Goal: Task Accomplishment & Management: Use online tool/utility

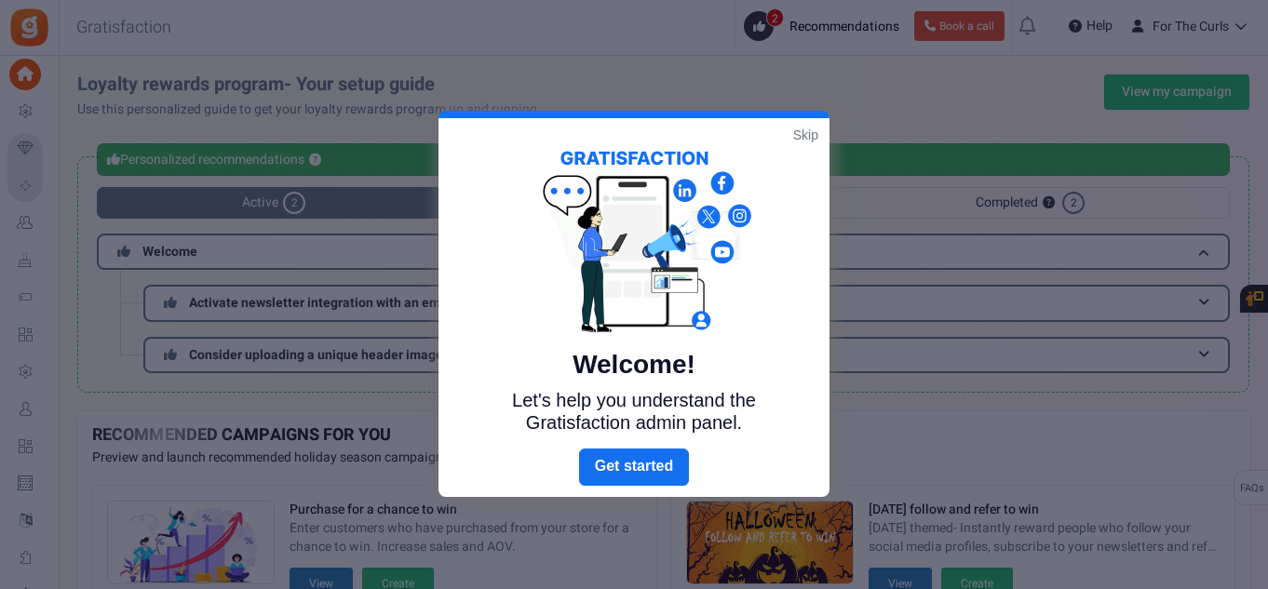
click at [813, 138] on link "Skip" at bounding box center [805, 135] width 25 height 19
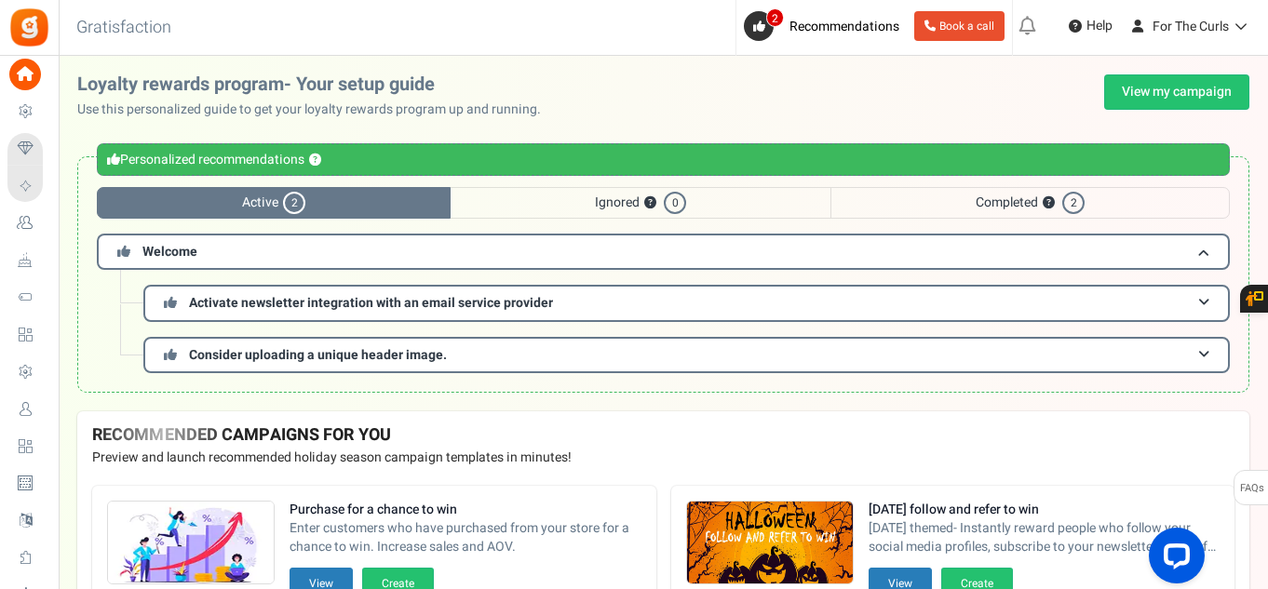
scroll to position [278, 0]
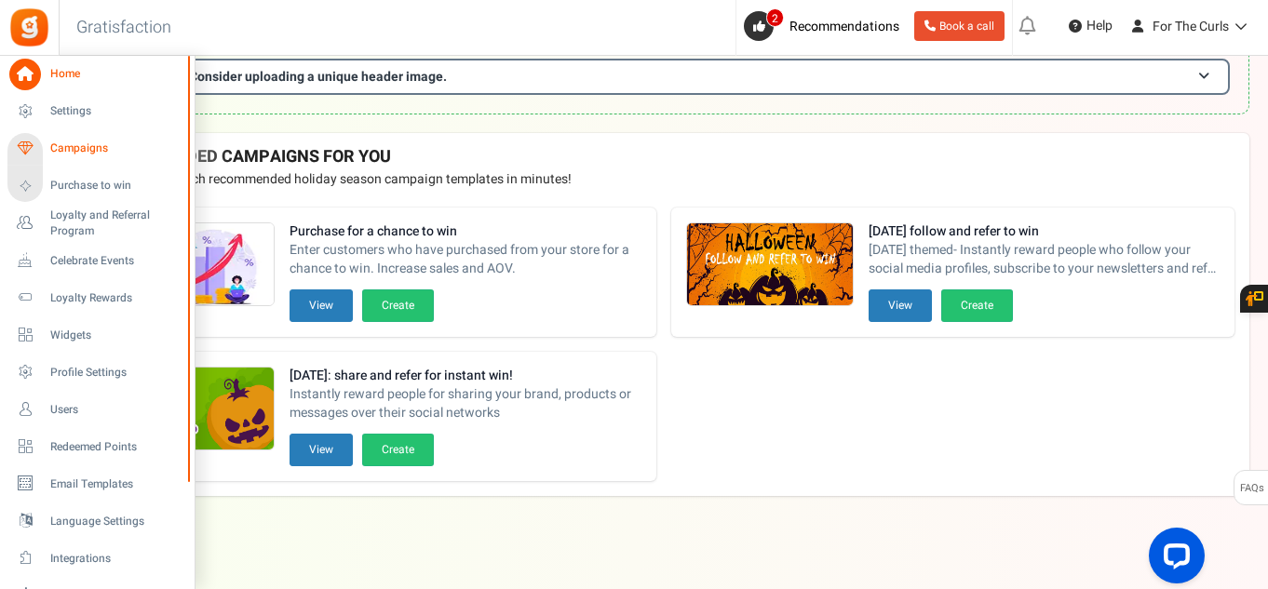
click at [100, 151] on span "Campaigns" at bounding box center [115, 149] width 130 height 16
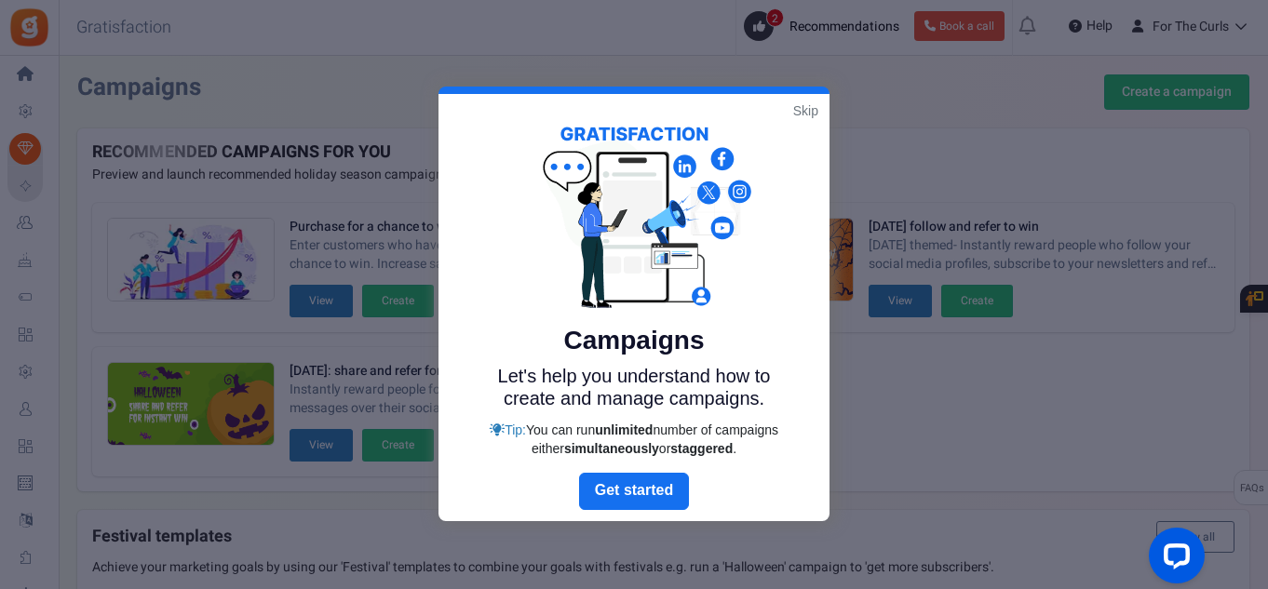
click at [804, 103] on link "Skip" at bounding box center [805, 110] width 25 height 19
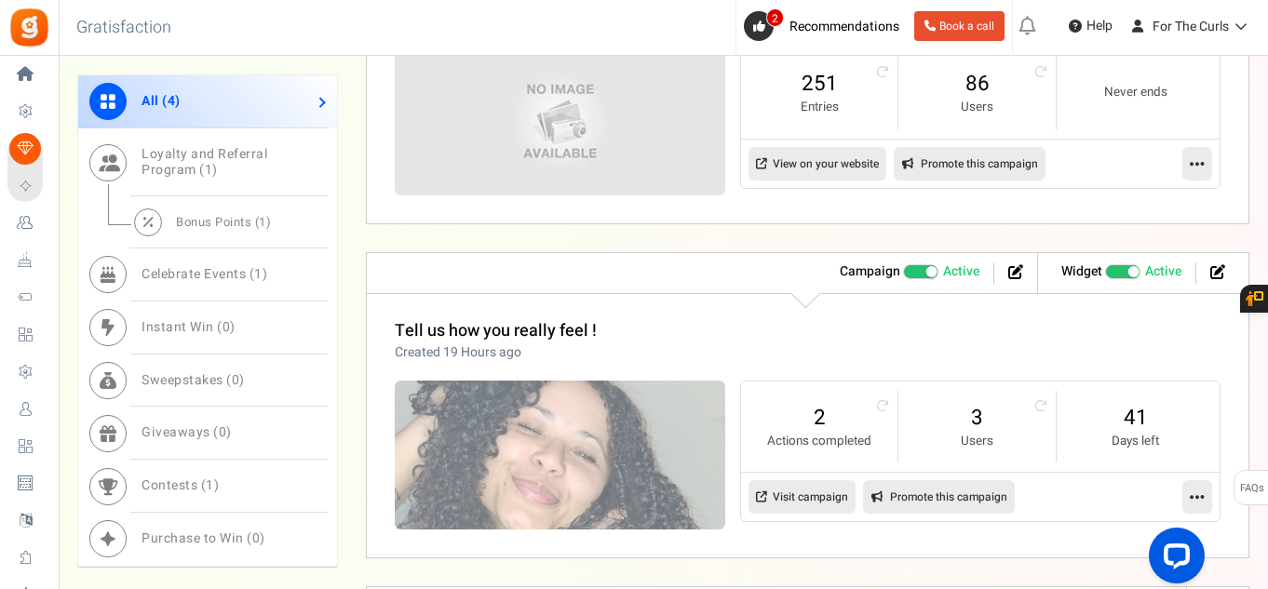
scroll to position [1024, 0]
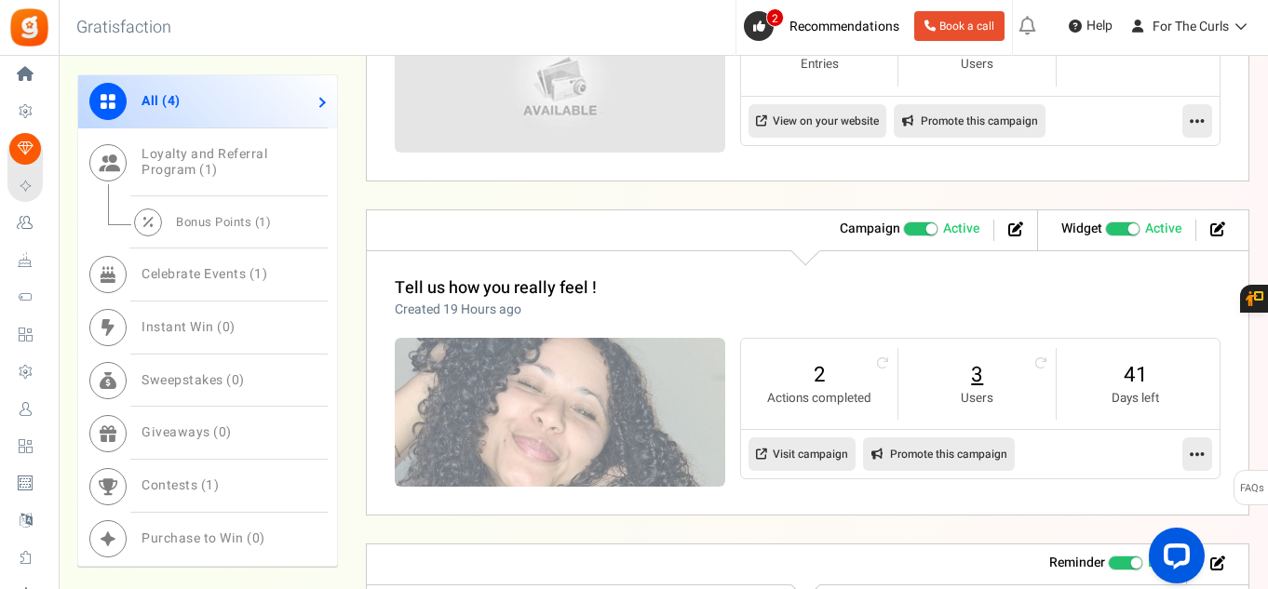
click at [980, 380] on link "3" at bounding box center [977, 375] width 120 height 30
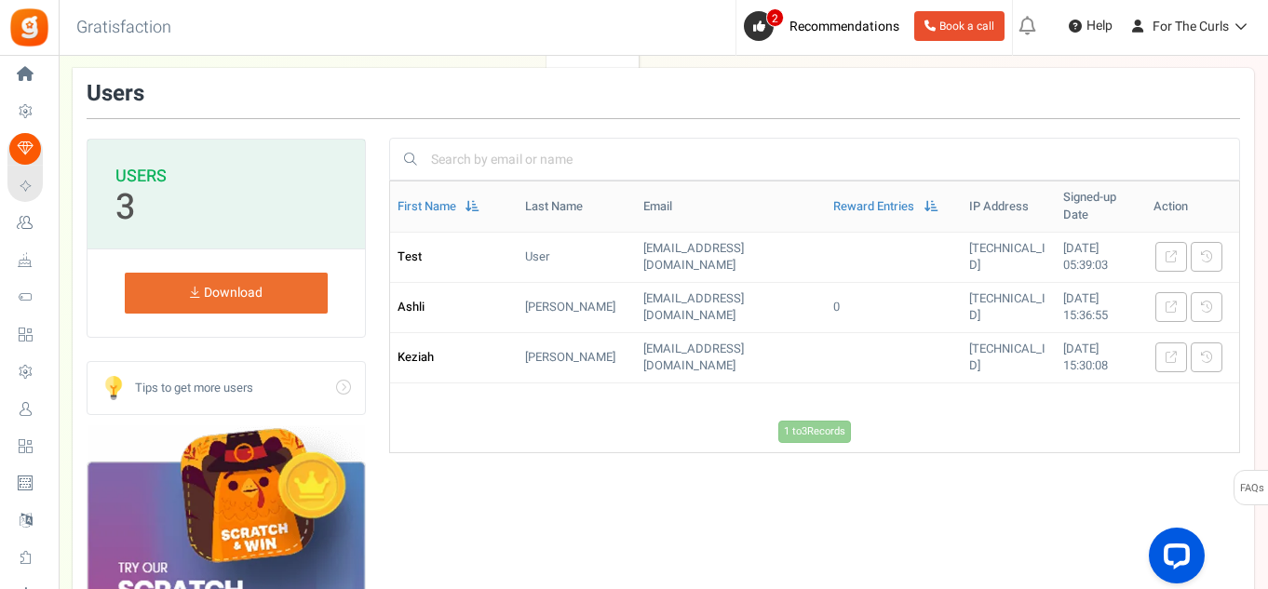
scroll to position [93, 0]
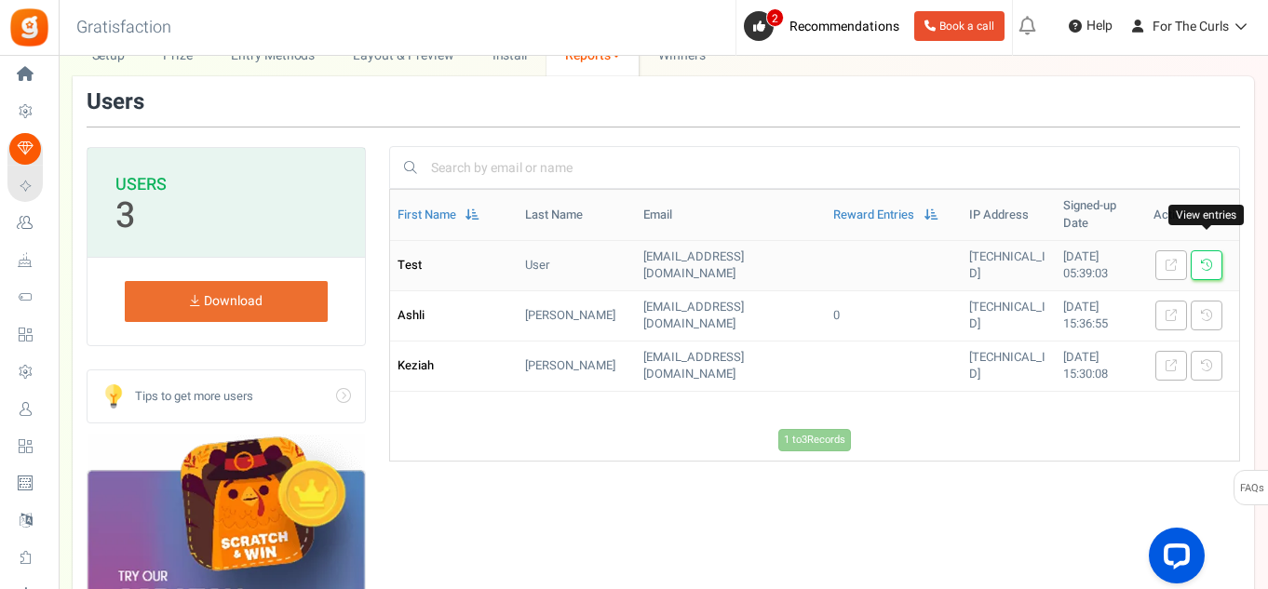
click at [1206, 260] on icon at bounding box center [1206, 265] width 11 height 11
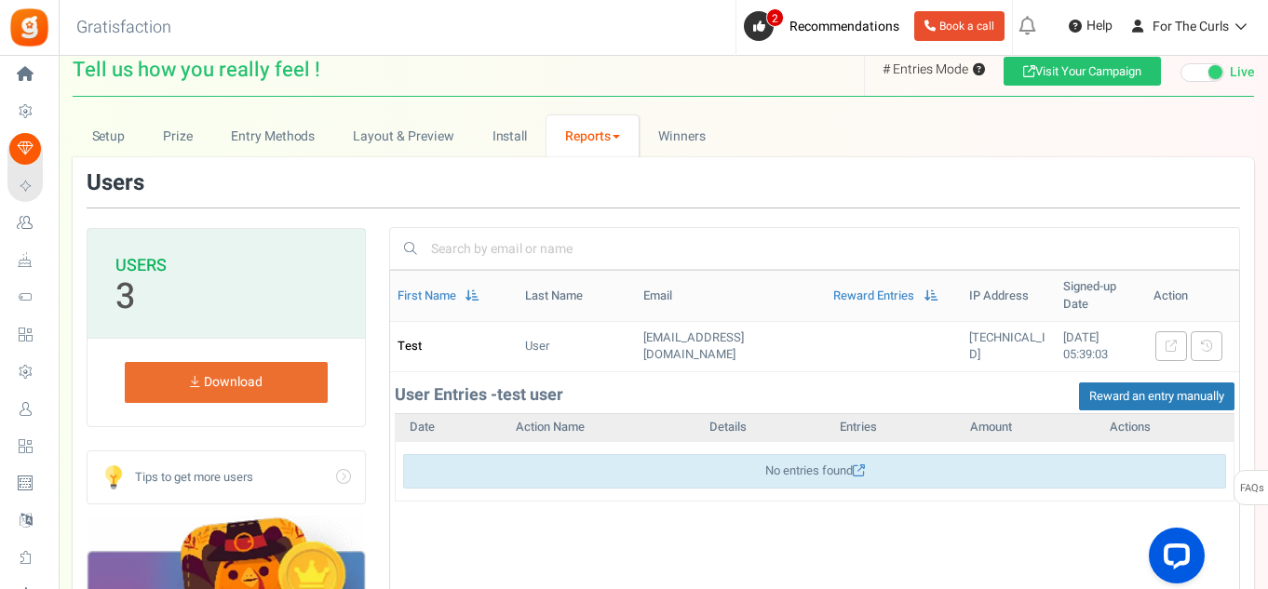
scroll to position [0, 0]
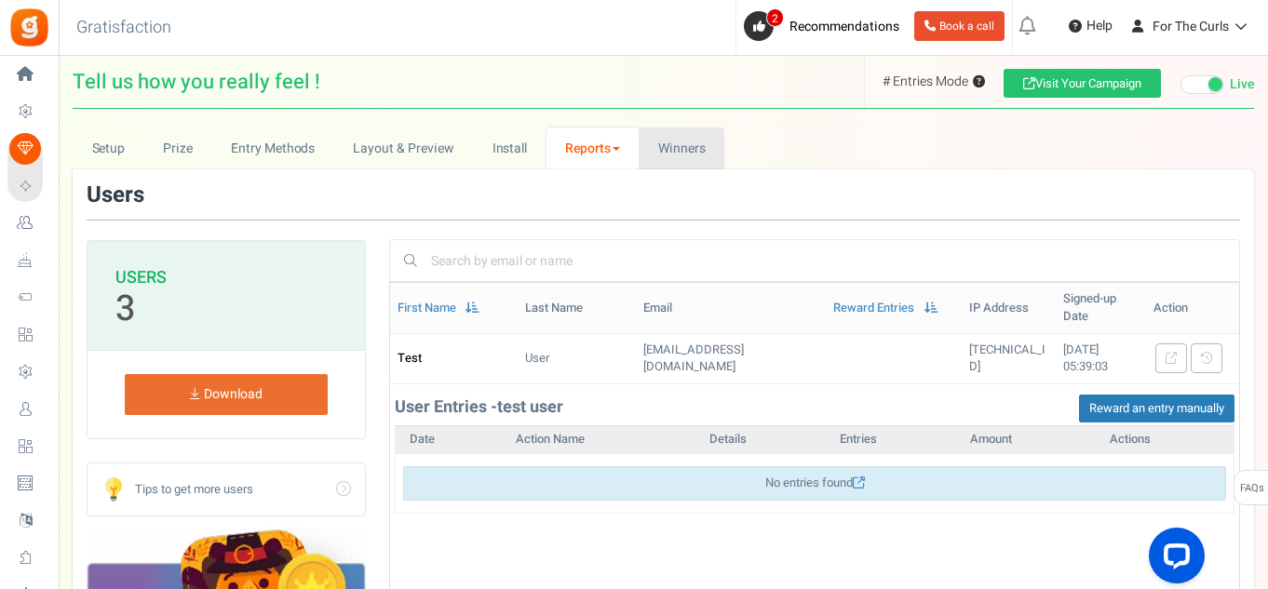
click at [681, 128] on link "Winners Winner Draw" at bounding box center [681, 149] width 86 height 42
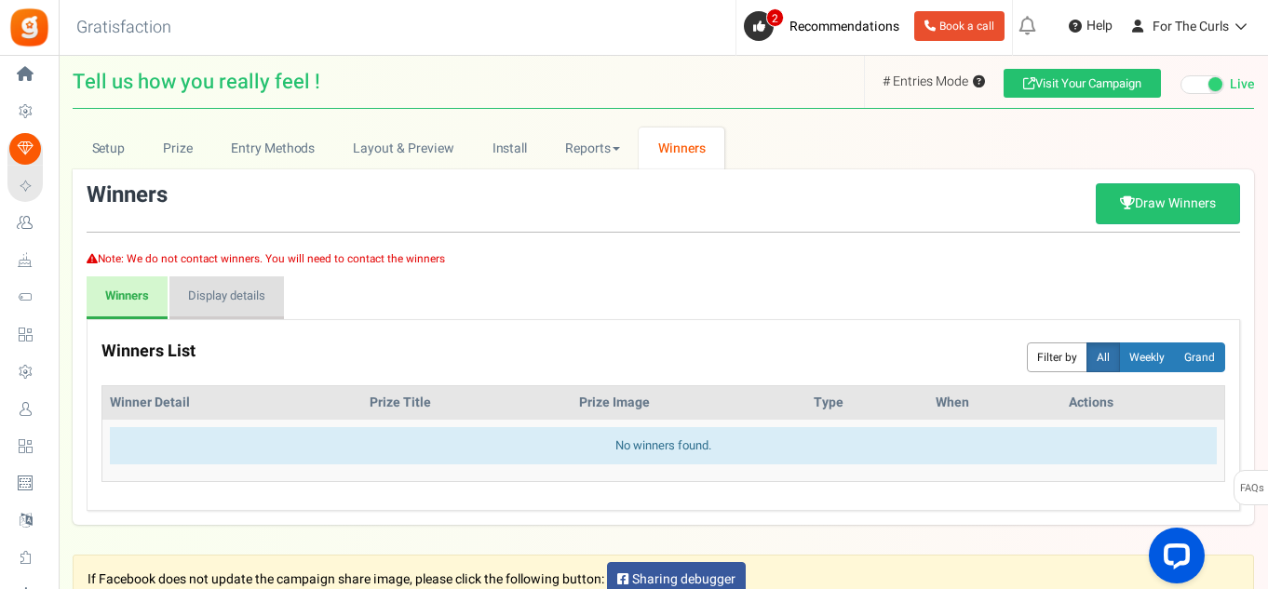
click at [217, 299] on link "Display details" at bounding box center [226, 297] width 114 height 43
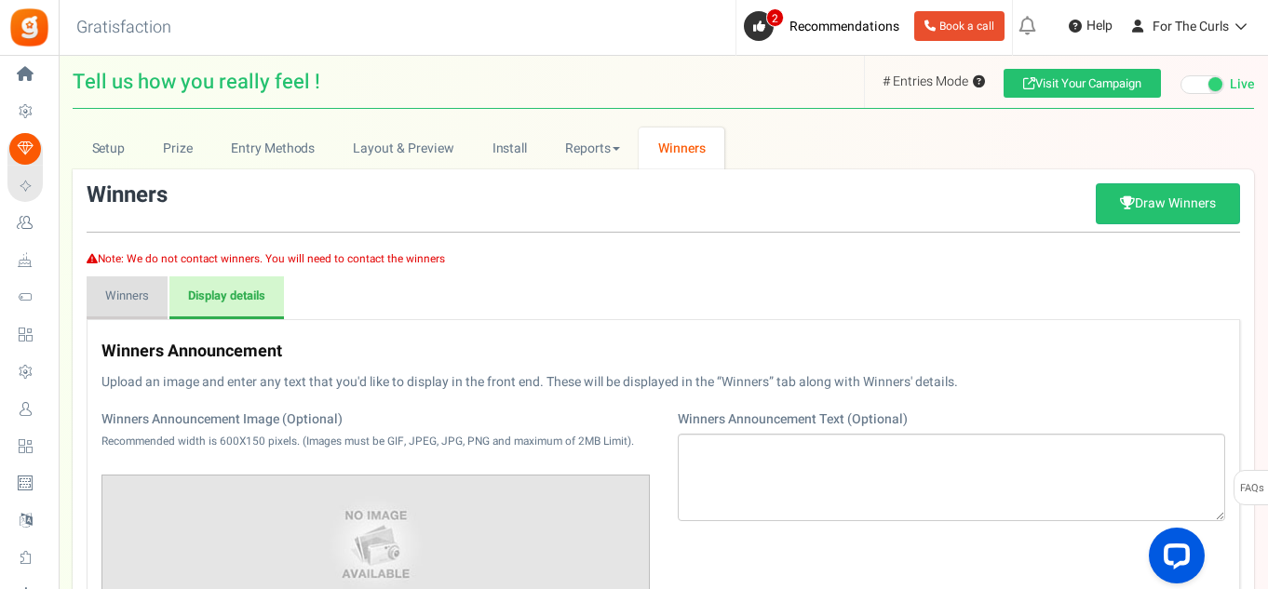
click at [158, 302] on link "Winners" at bounding box center [127, 297] width 81 height 43
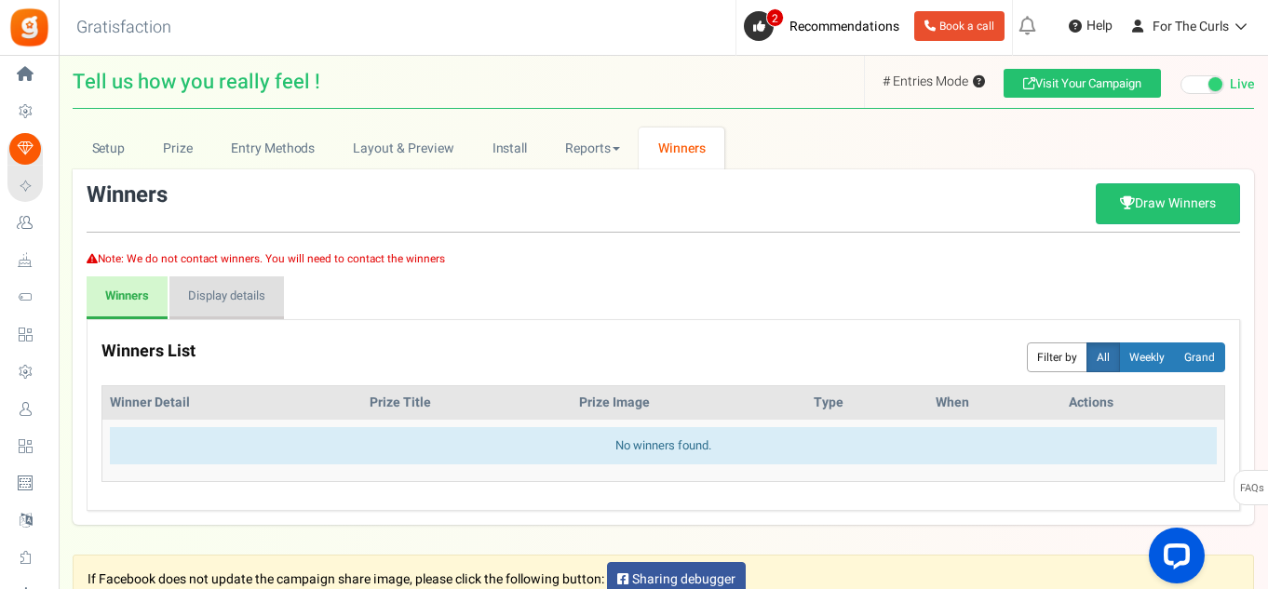
click at [236, 308] on link "Display details" at bounding box center [226, 297] width 114 height 43
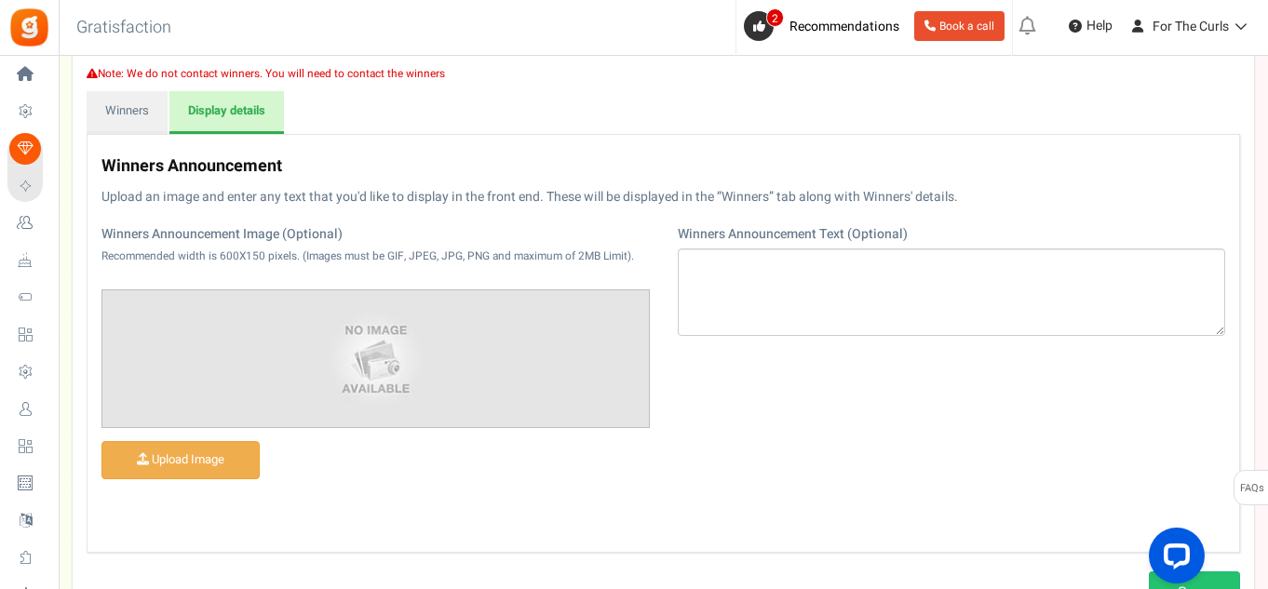
scroll to position [186, 0]
click at [124, 118] on link "Winners" at bounding box center [127, 111] width 81 height 43
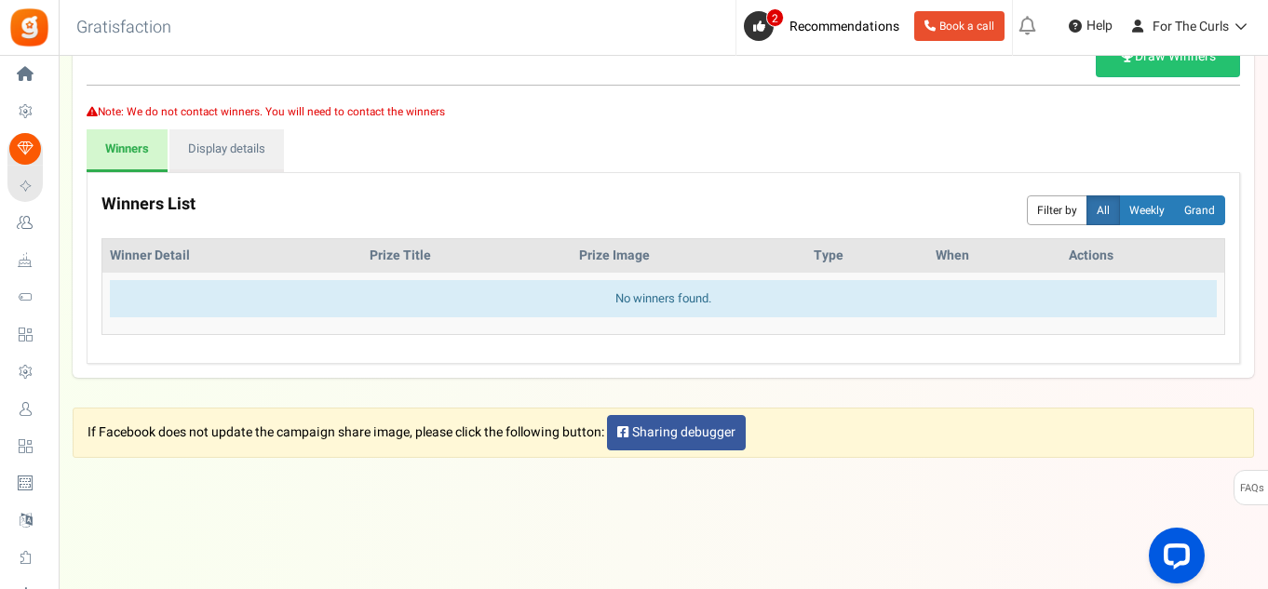
scroll to position [0, 0]
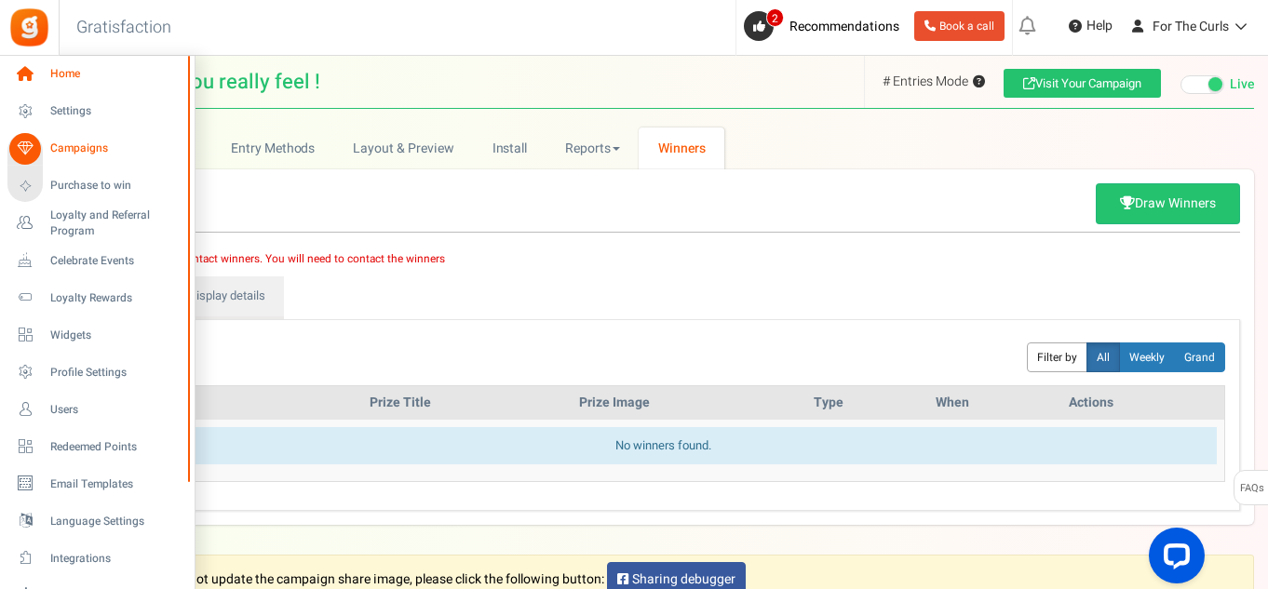
click at [26, 76] on icon at bounding box center [25, 75] width 32 height 32
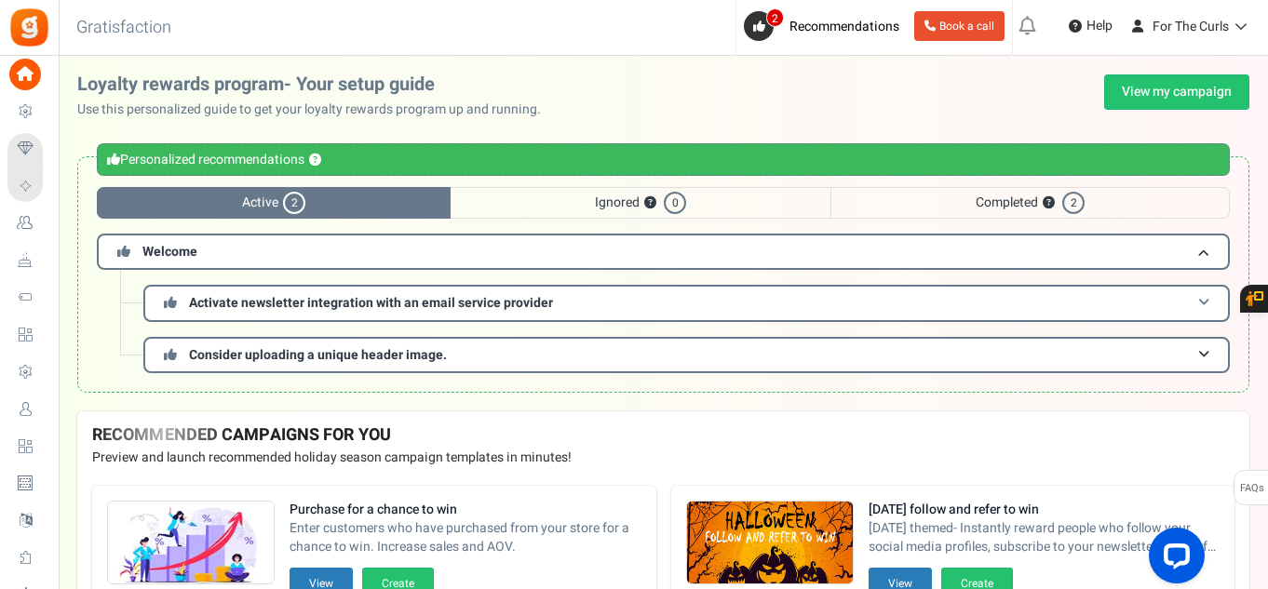
click at [432, 316] on h3 "Activate newsletter integration with an email service provider" at bounding box center [686, 303] width 1086 height 36
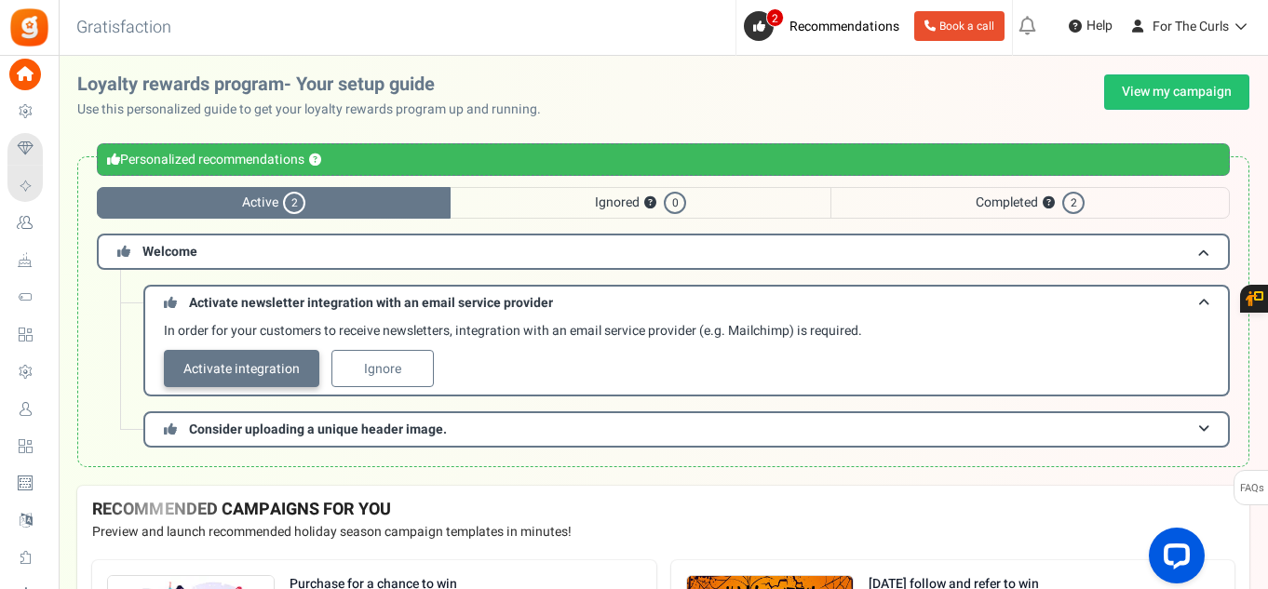
click at [235, 371] on link "Activate integration" at bounding box center [241, 368] width 155 height 37
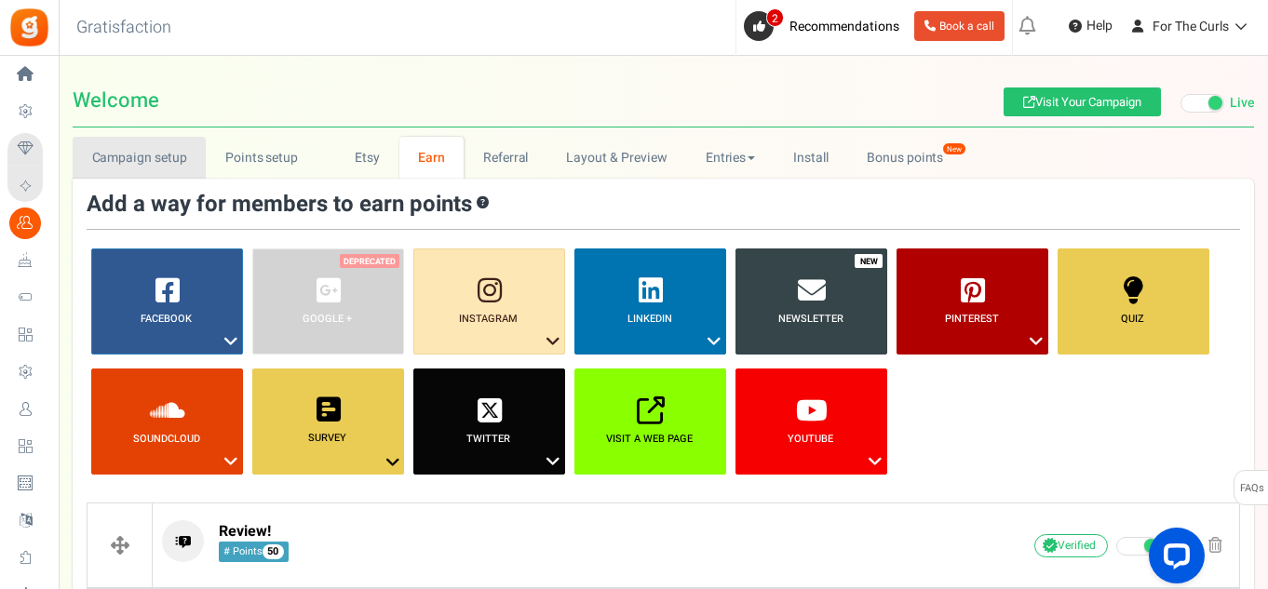
click at [133, 149] on link "Campaign setup" at bounding box center [139, 158] width 133 height 42
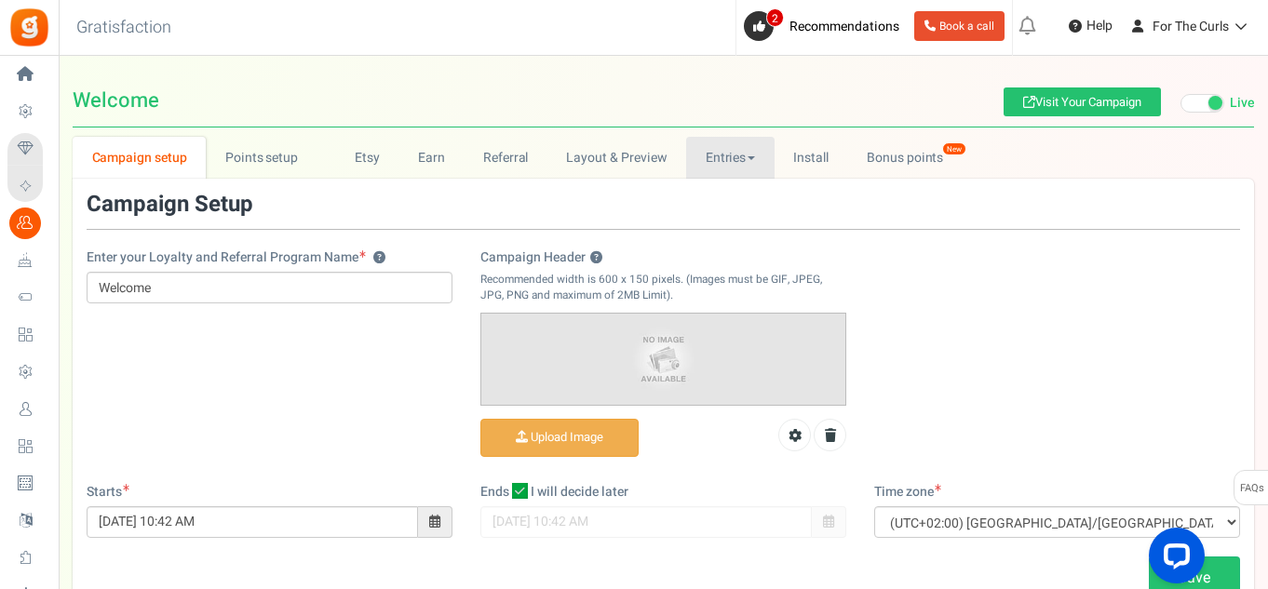
click at [723, 147] on link "Entries" at bounding box center [730, 158] width 88 height 42
click at [1020, 222] on div "Campaign Setup" at bounding box center [663, 211] width 1153 height 37
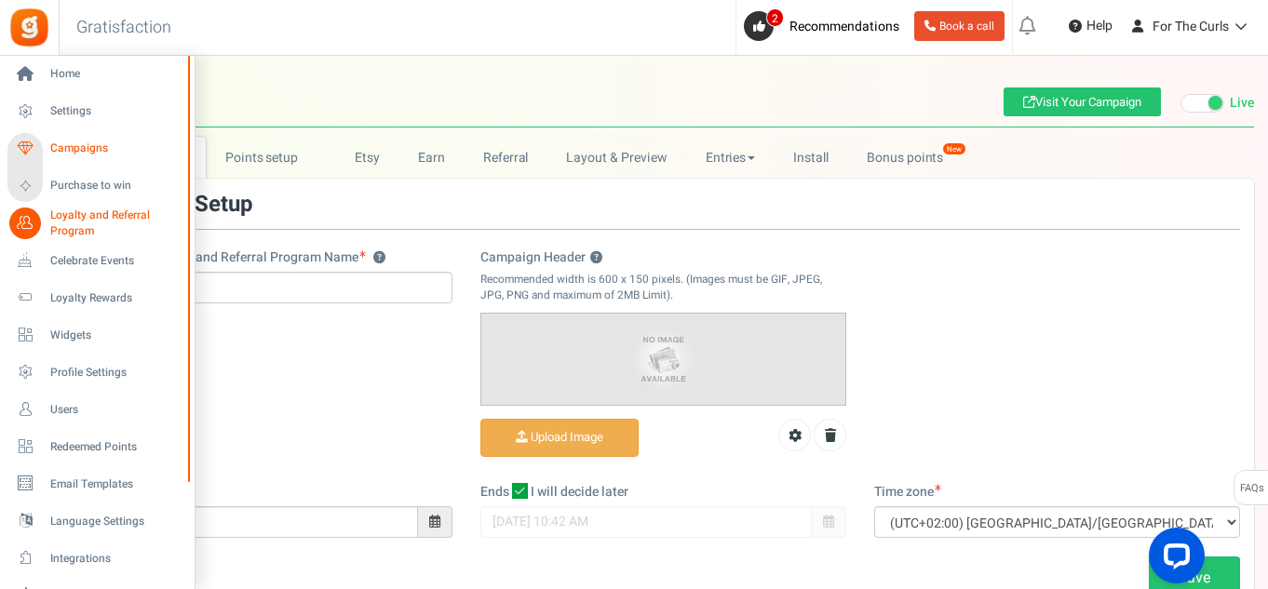
click at [76, 149] on span "Campaigns" at bounding box center [115, 149] width 130 height 16
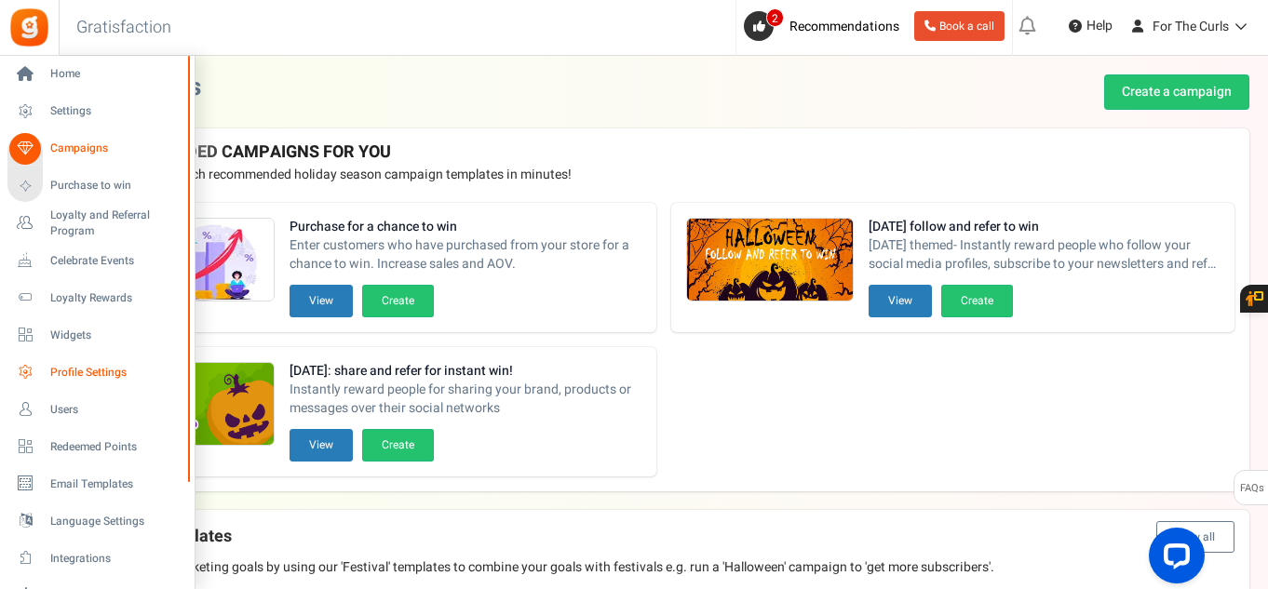
click at [81, 363] on link "Profile Settings" at bounding box center [96, 372] width 179 height 32
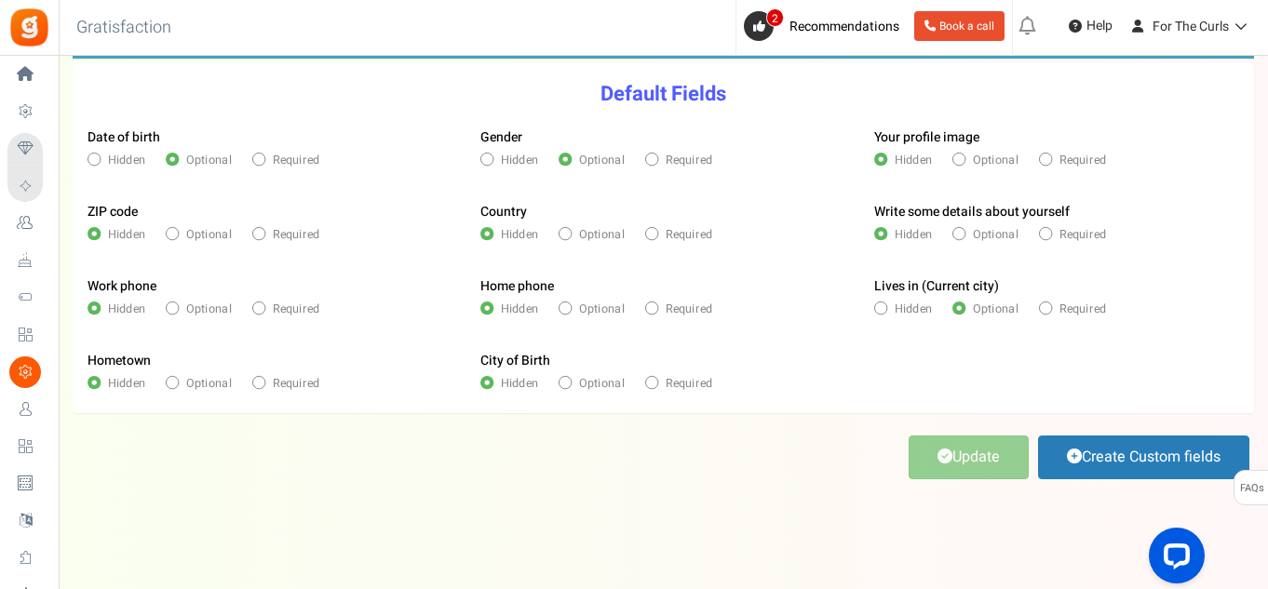
scroll to position [187, 0]
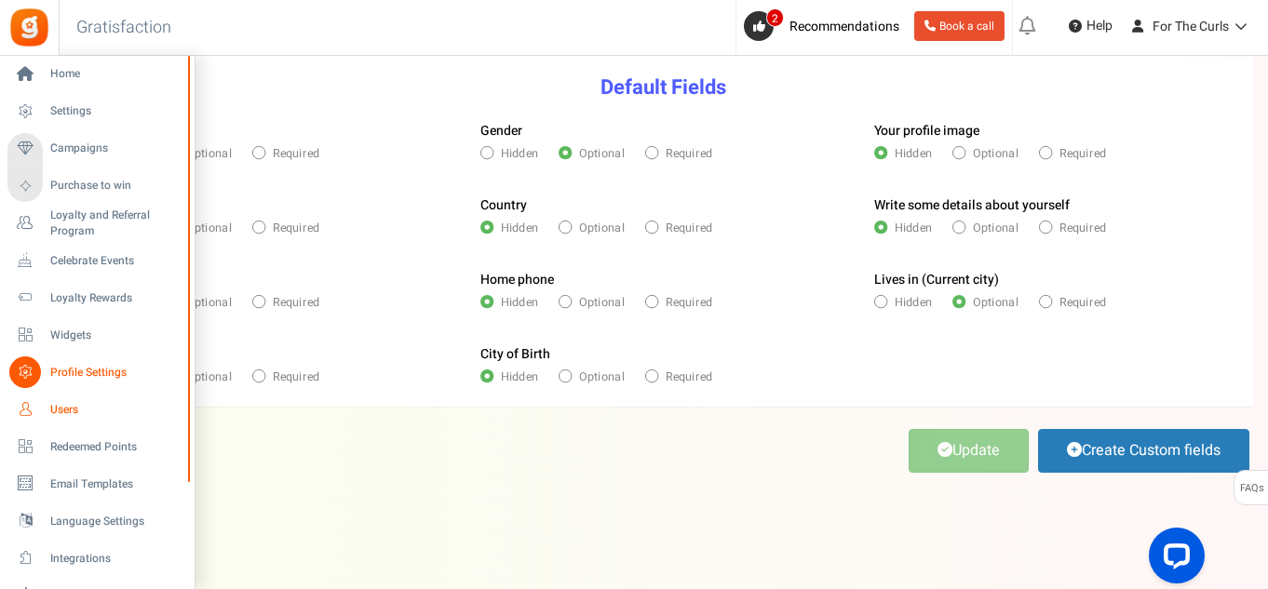
click at [36, 409] on icon at bounding box center [25, 410] width 32 height 32
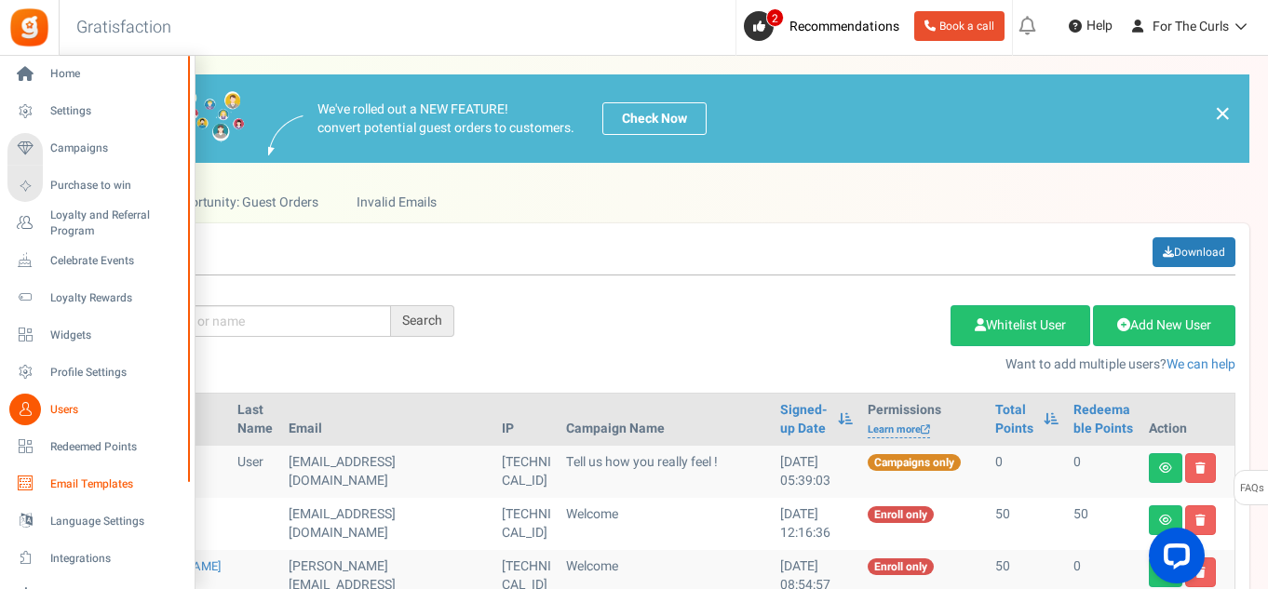
click at [82, 479] on span "Email Templates" at bounding box center [115, 485] width 130 height 16
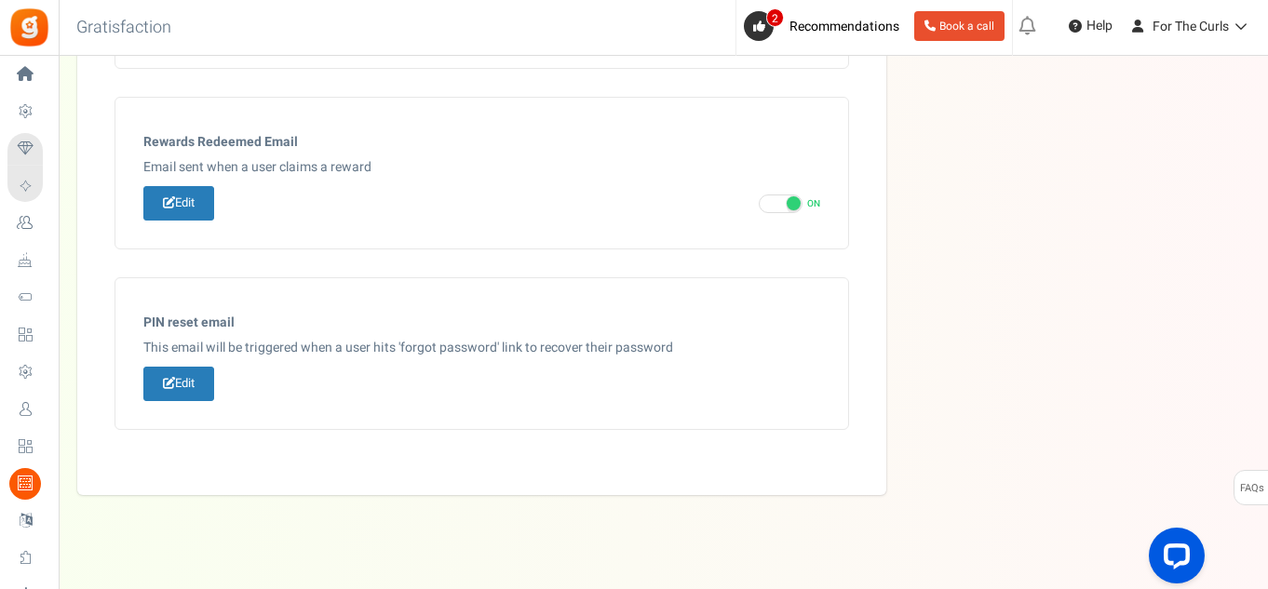
scroll to position [1127, 0]
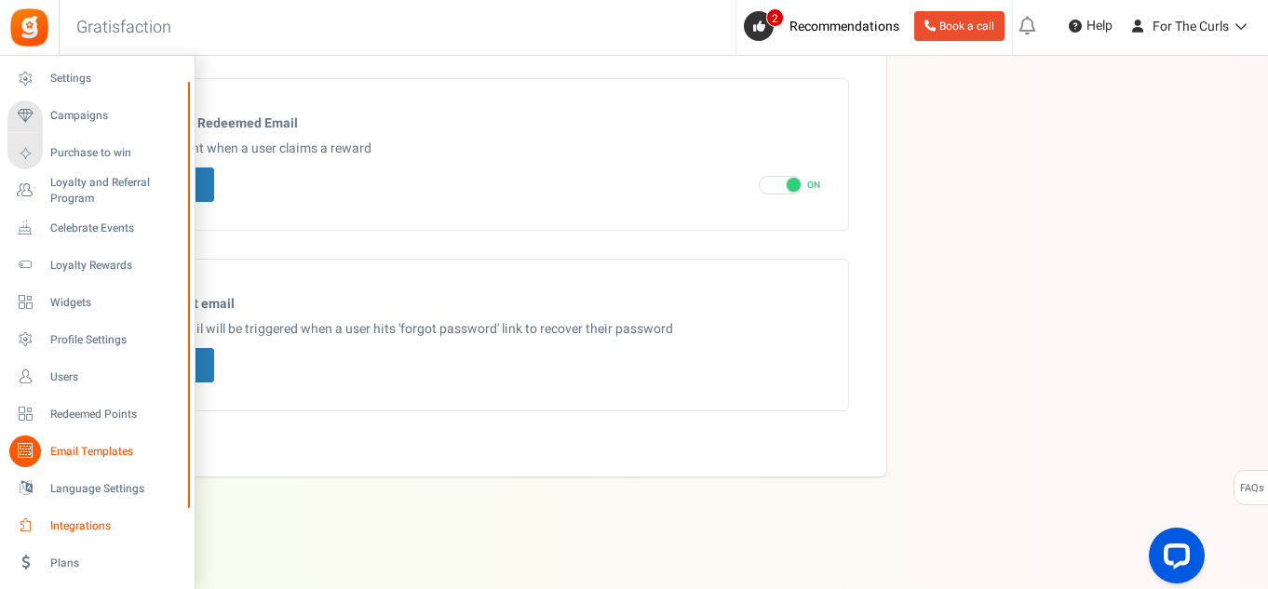
click at [69, 531] on span "Integrations" at bounding box center [115, 526] width 130 height 16
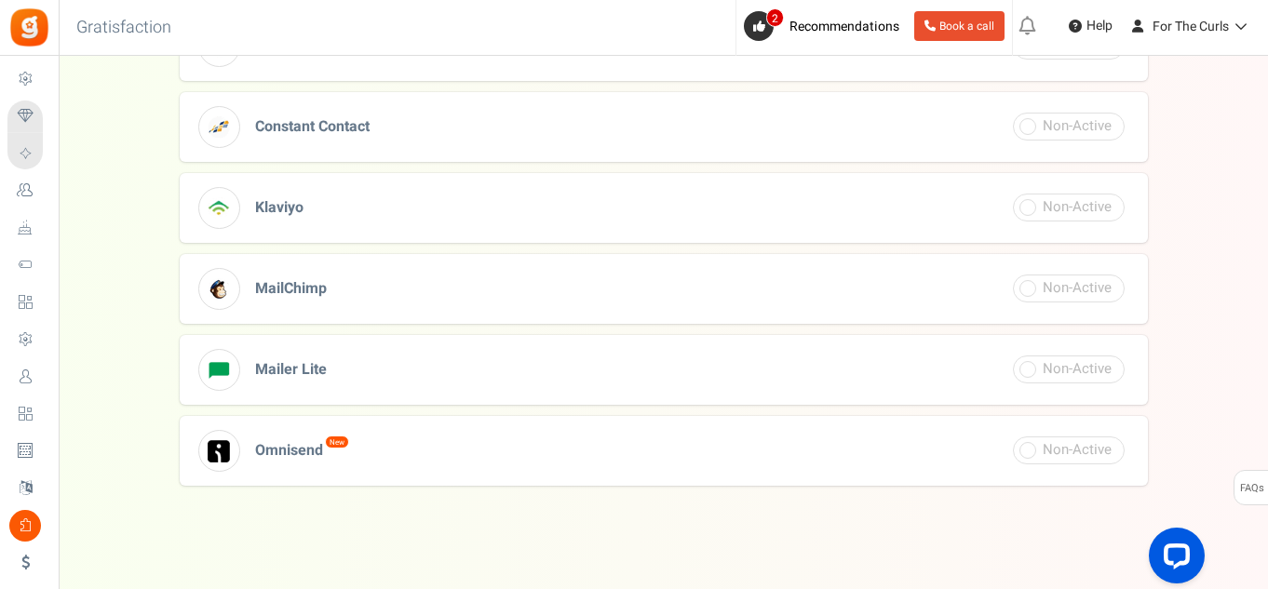
scroll to position [812, 0]
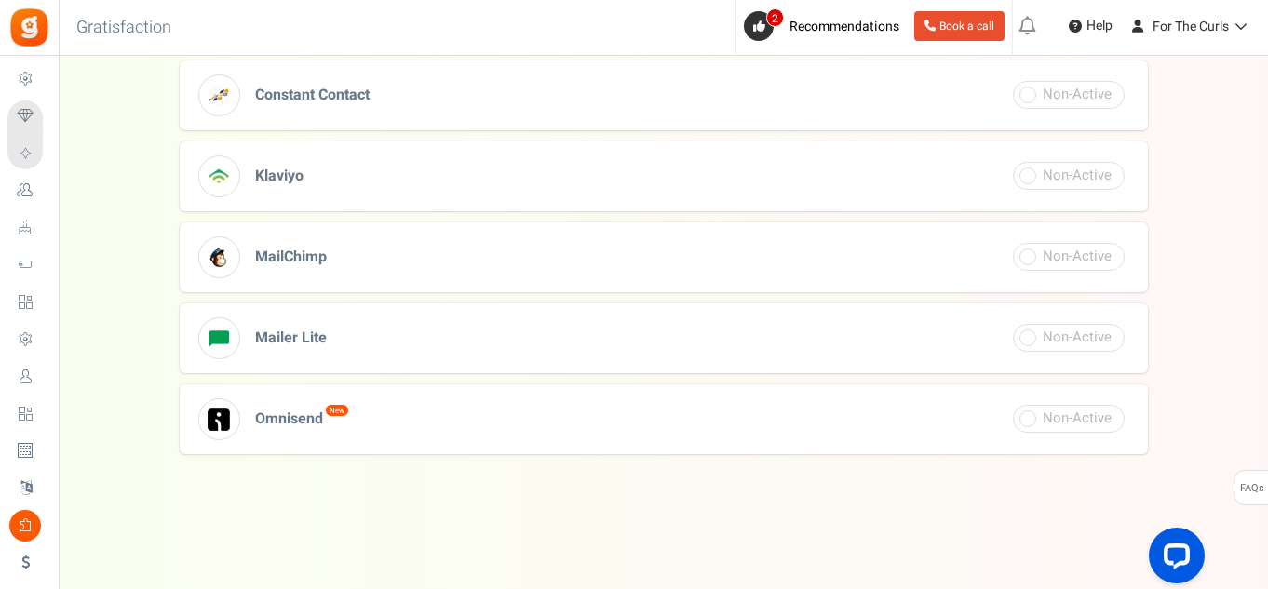
click at [1045, 257] on span at bounding box center [1069, 257] width 112 height 28
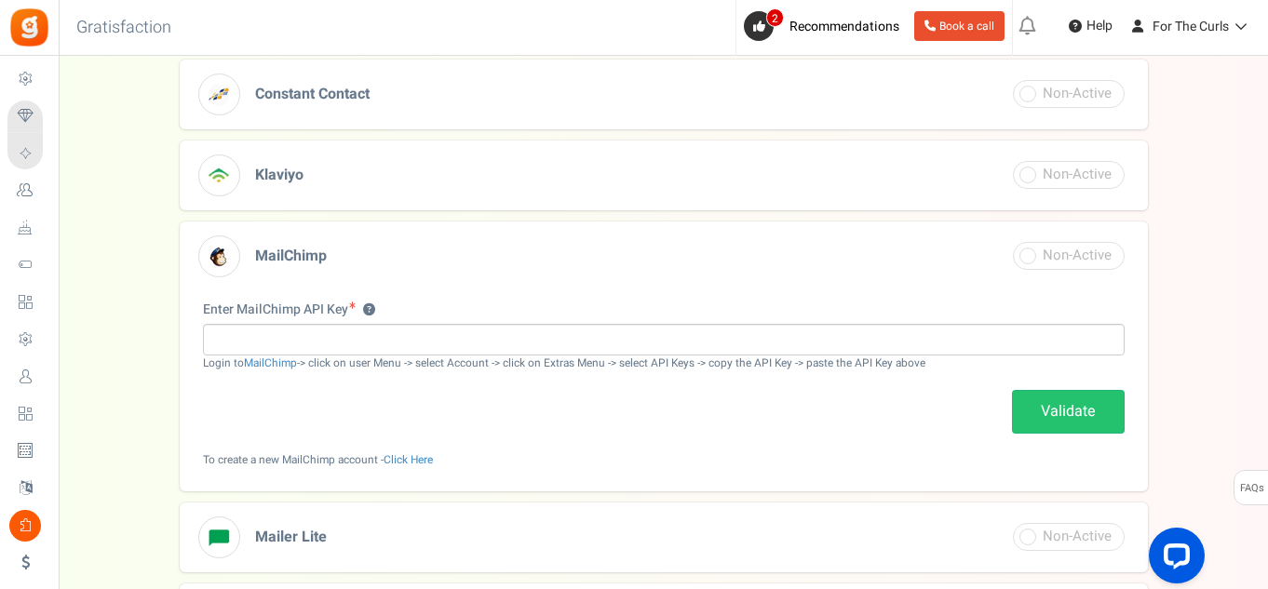
scroll to position [519, 0]
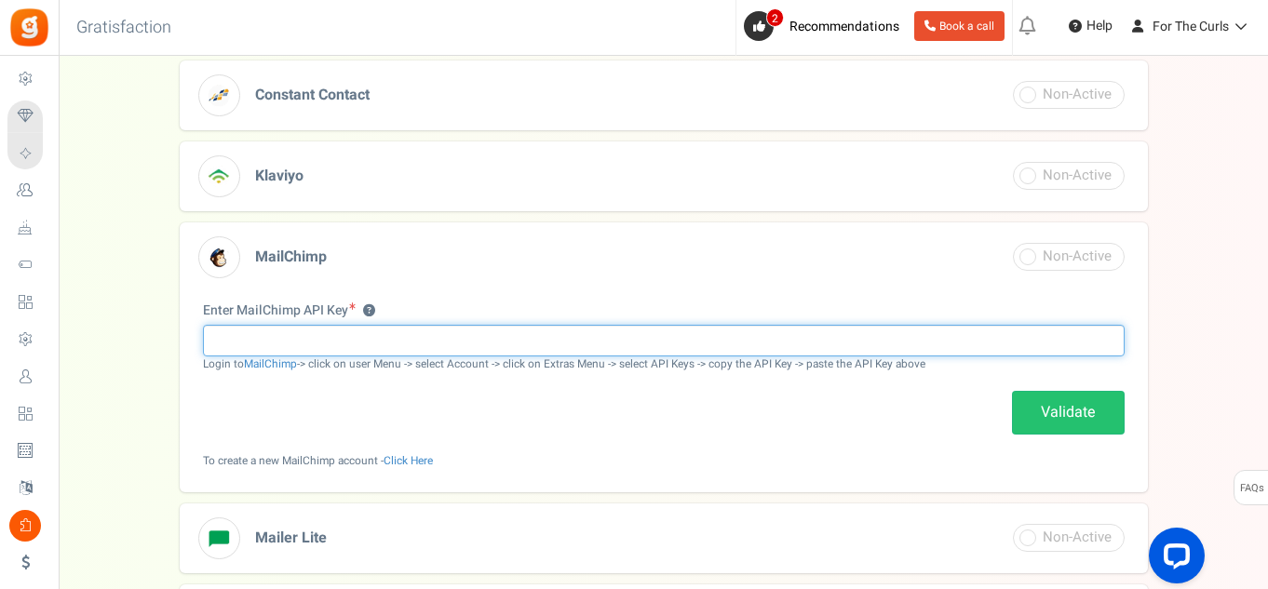
click at [279, 343] on input "text" at bounding box center [663, 341] width 921 height 32
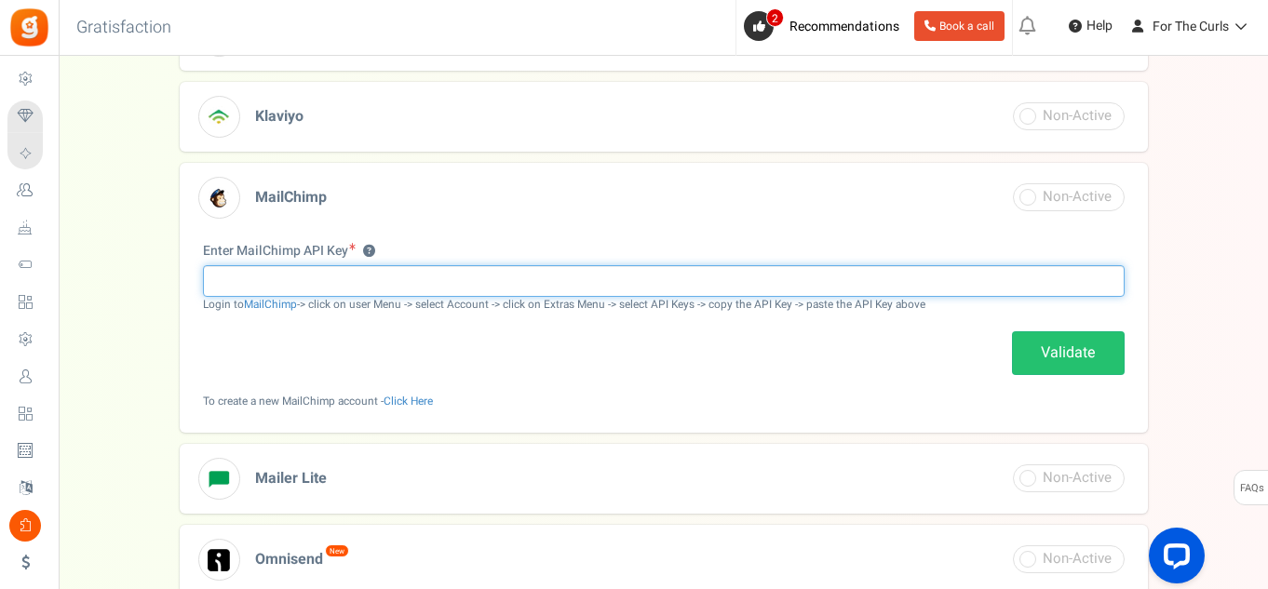
scroll to position [719, 0]
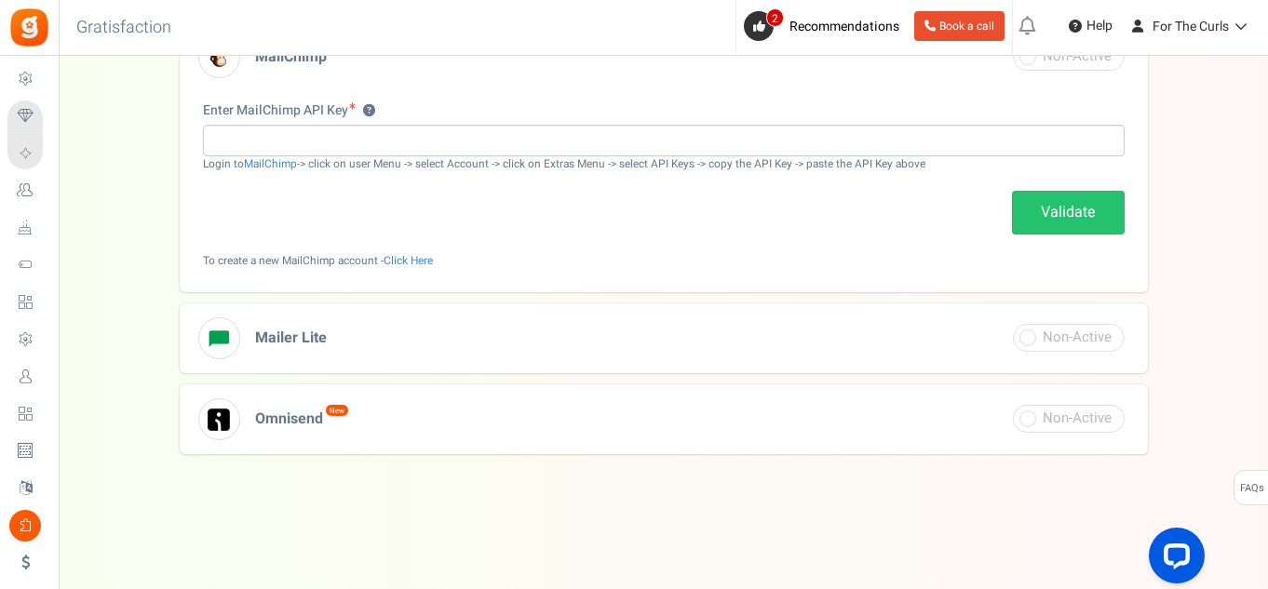
click at [309, 418] on span "Omnisend New" at bounding box center [302, 419] width 94 height 22
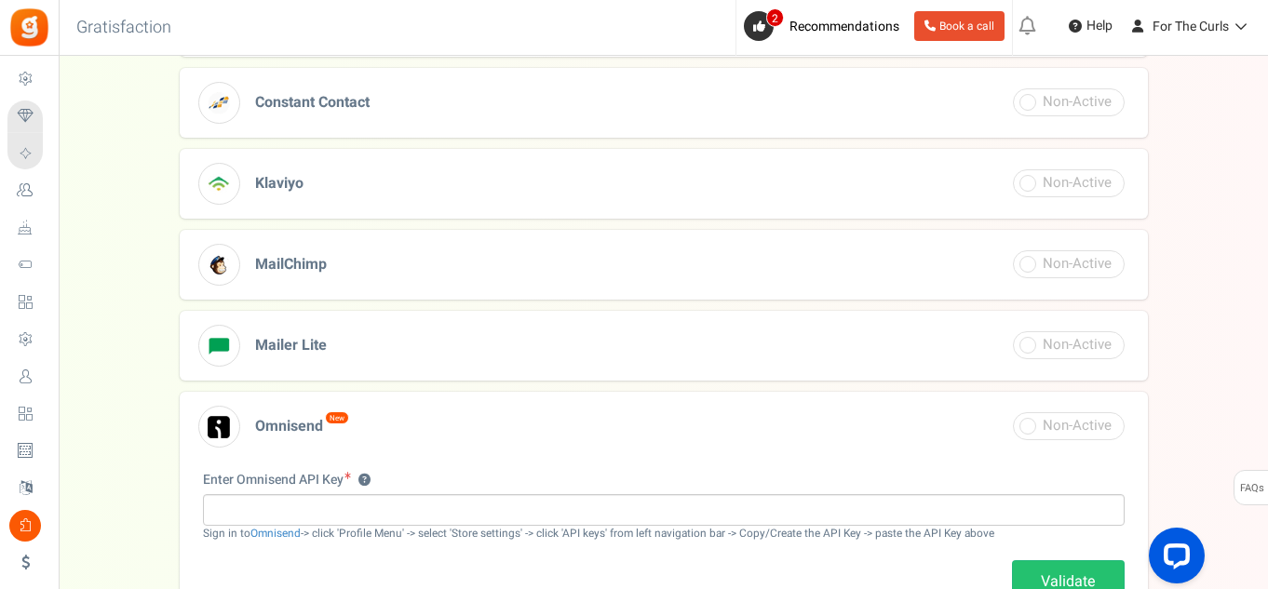
scroll to position [558, 0]
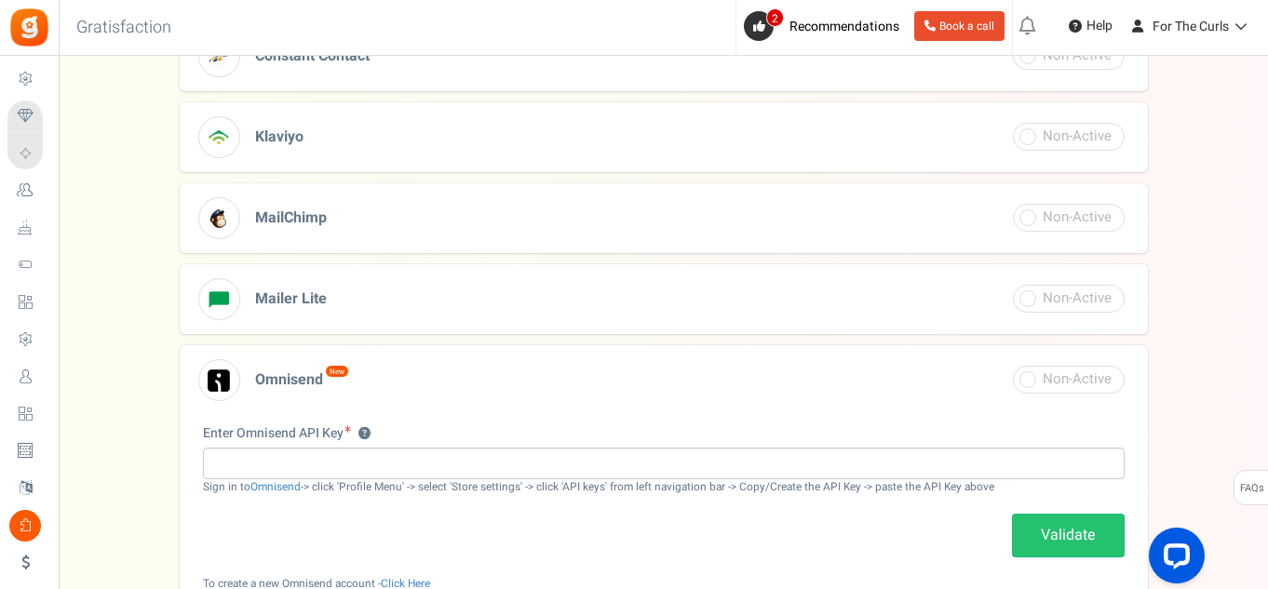
click at [342, 225] on h3 "MailChimp" at bounding box center [664, 218] width 968 height 70
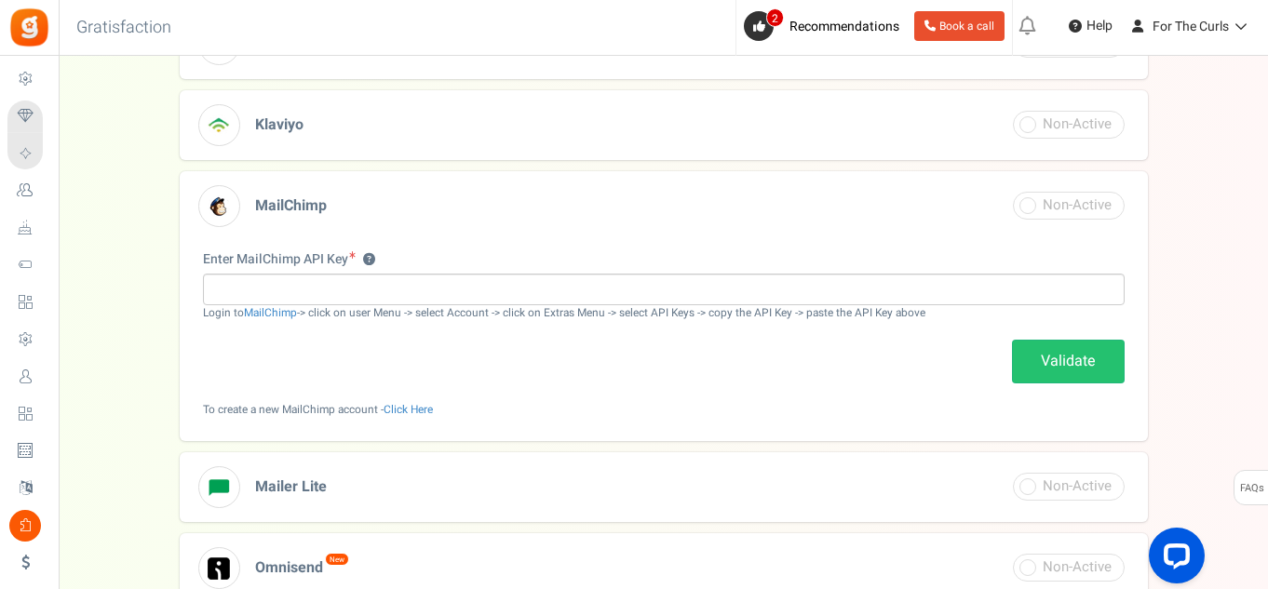
scroll to position [652, 0]
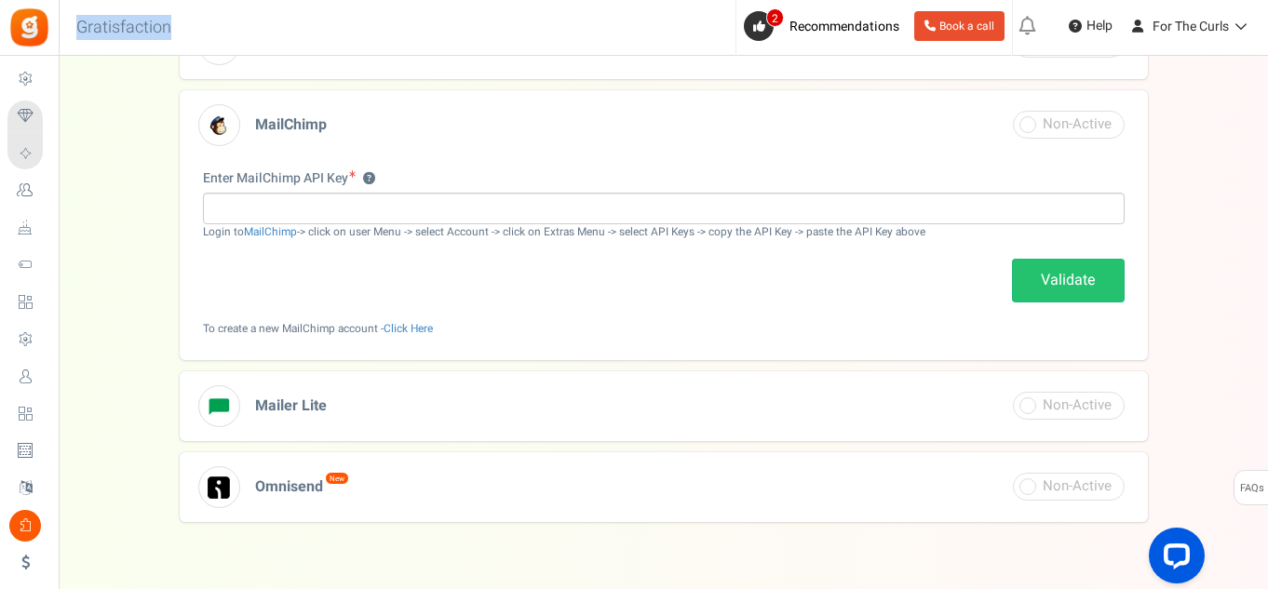
drag, startPoint x: 221, startPoint y: 34, endPoint x: 187, endPoint y: 34, distance: 33.5
click at [187, 34] on div "Back to Home Back to program setup Gratisfaction 0 WARNING 2 Recommendations Bo…" at bounding box center [662, 28] width 1212 height 56
copy h3 "Gratisfaction"
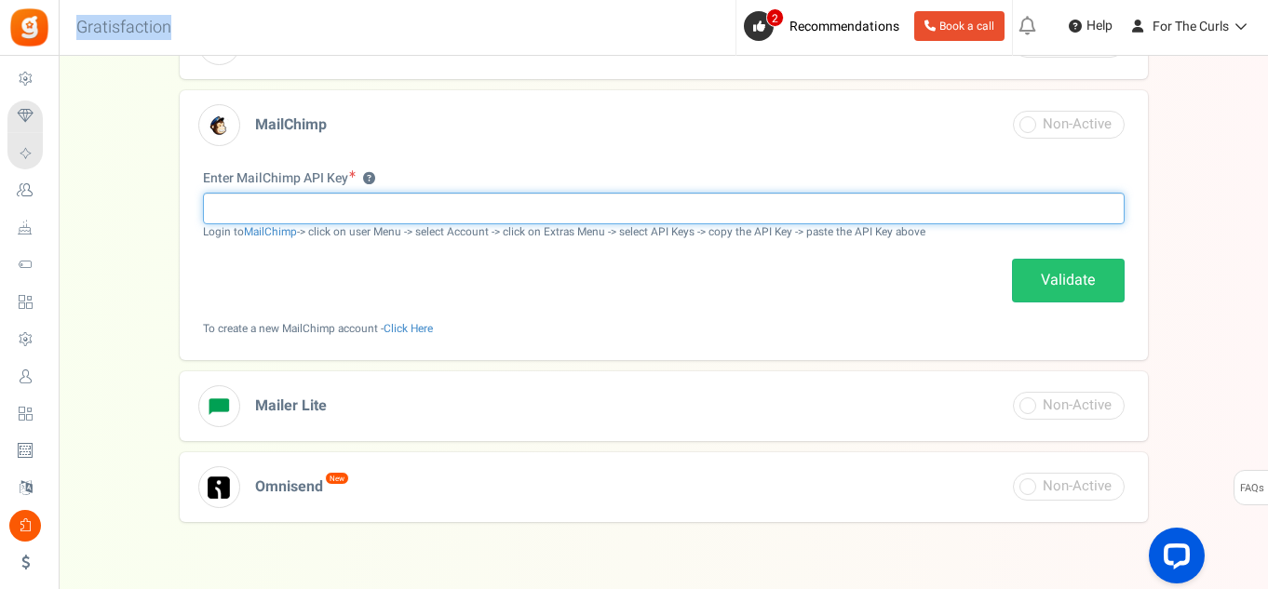
click at [323, 217] on input "text" at bounding box center [663, 209] width 921 height 32
paste input "c34efb27123040945cfb881a3979d71b-us18"
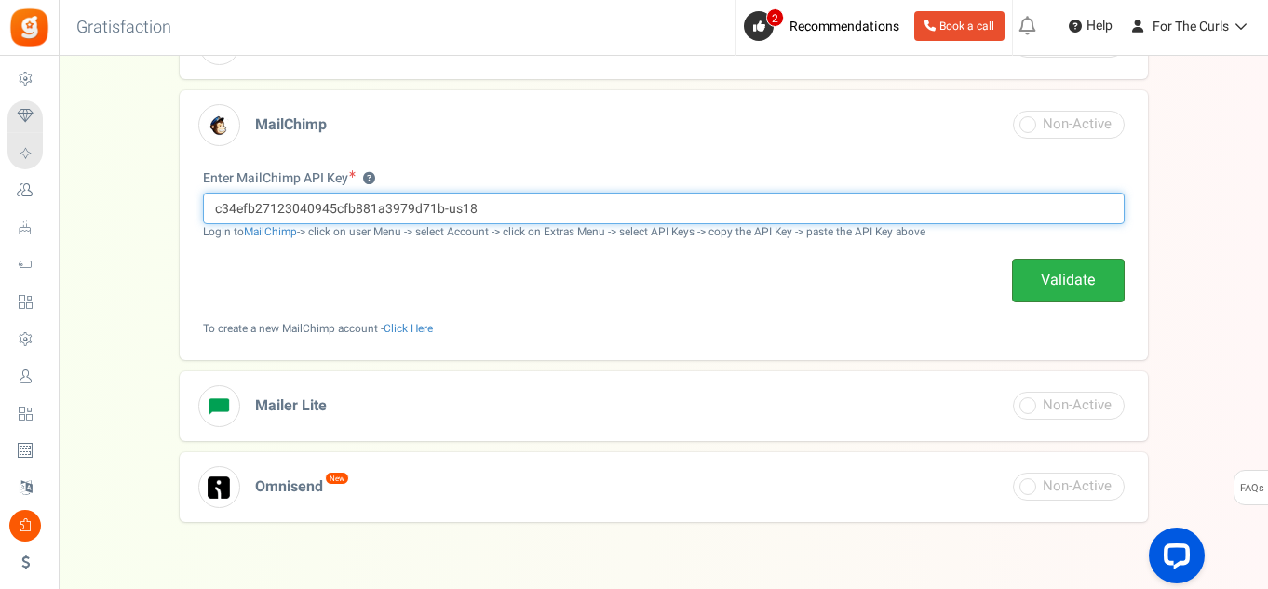
type input "c34efb27123040945cfb881a3979d71b-us18"
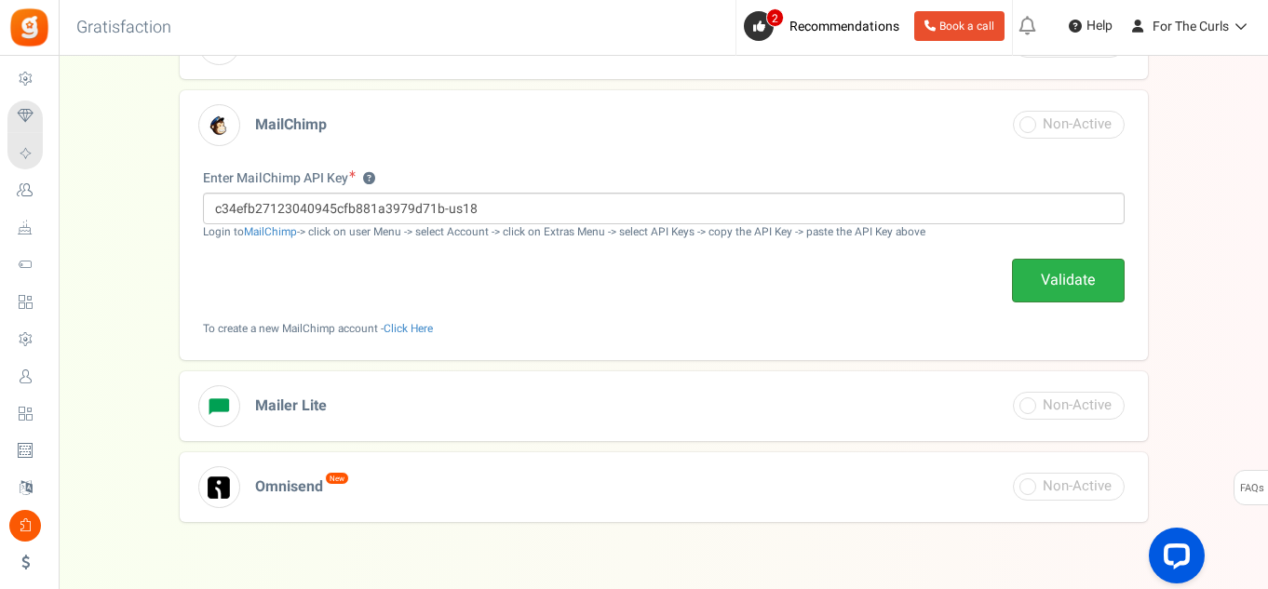
click at [1082, 290] on link "Validate" at bounding box center [1068, 281] width 113 height 44
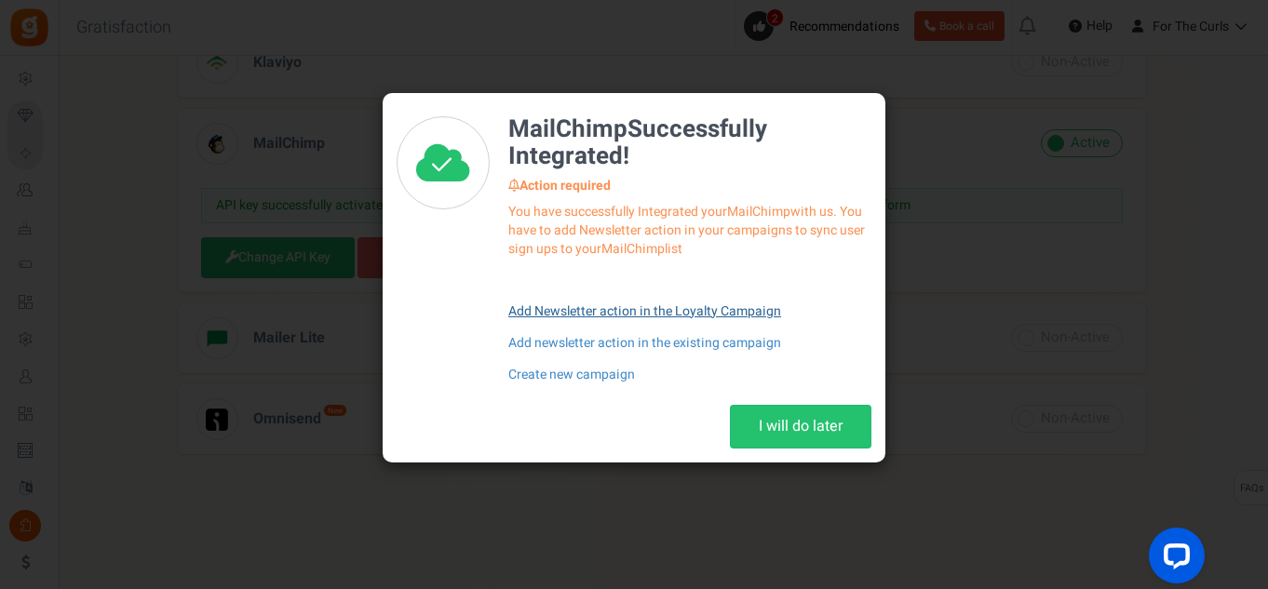
click at [688, 315] on link "Add Newsletter action in the Loyalty Campaign" at bounding box center [689, 312] width 363 height 32
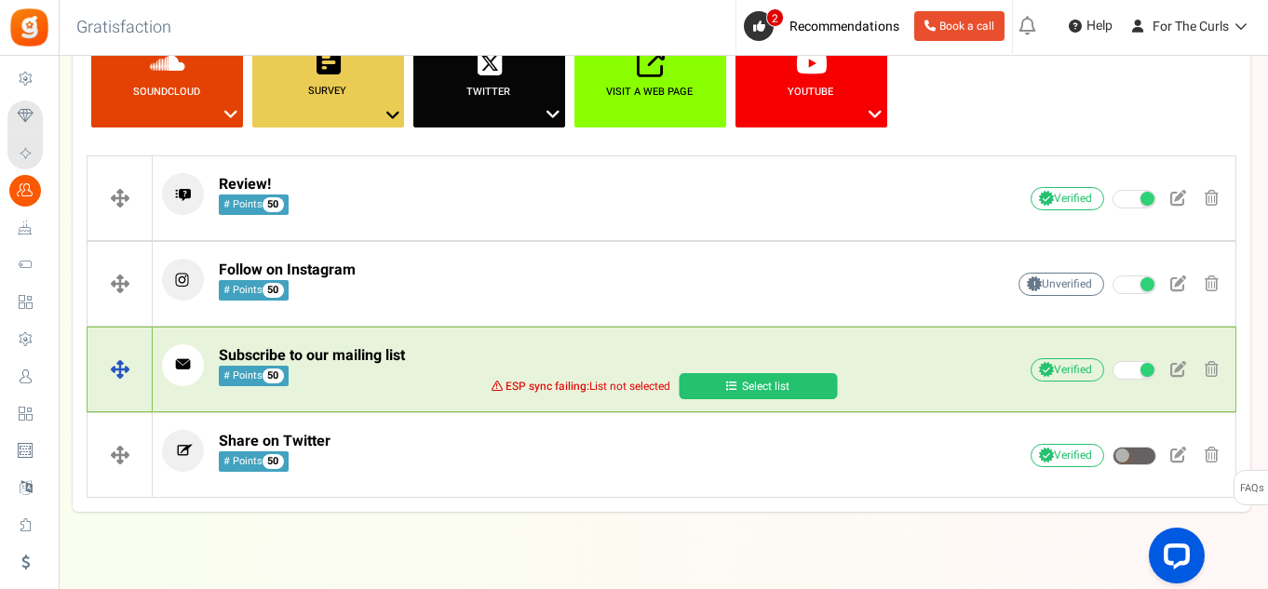
scroll to position [383, 0]
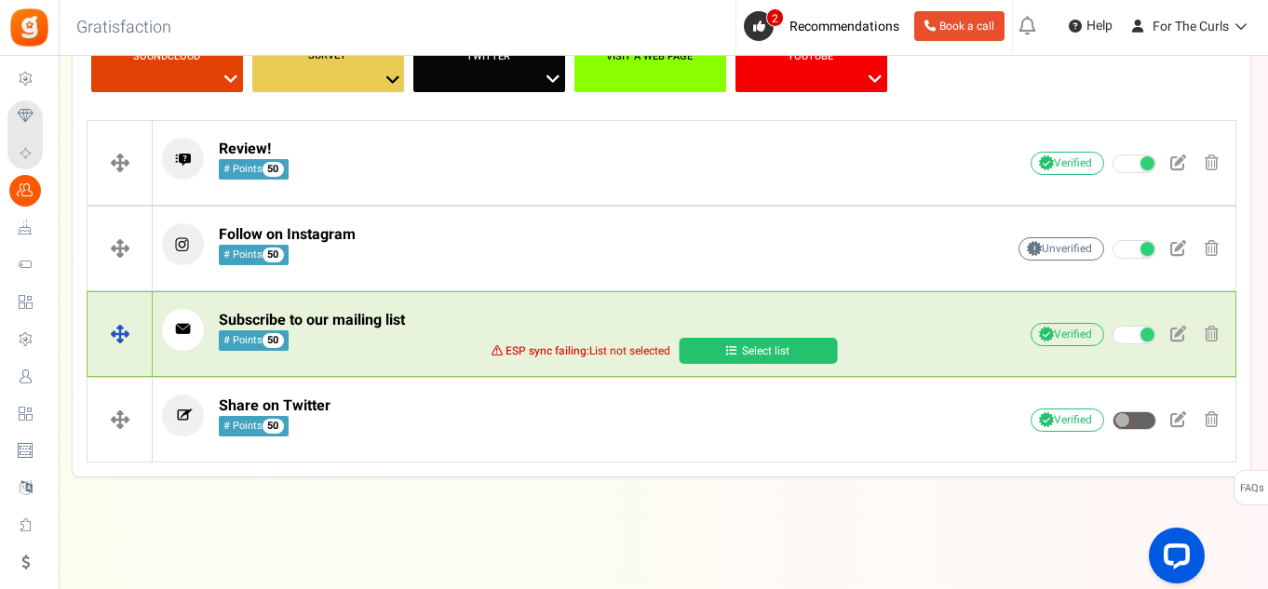
click at [774, 345] on link "Select list" at bounding box center [758, 351] width 158 height 26
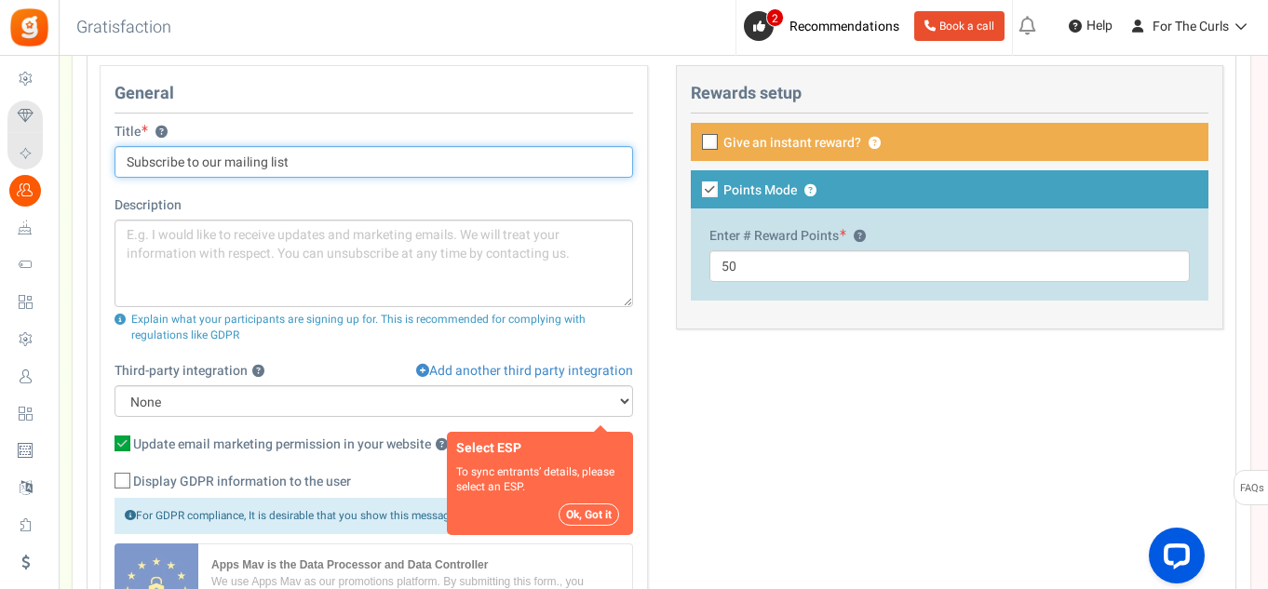
scroll to position [755, 0]
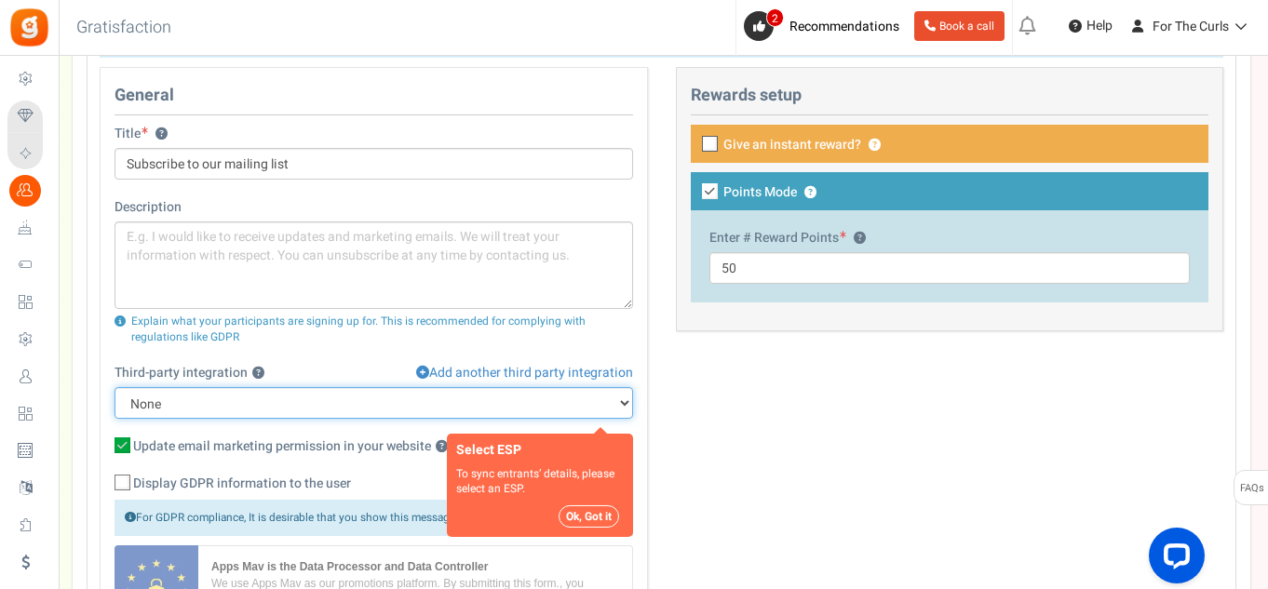
click at [612, 402] on select "None MailChimp" at bounding box center [373, 403] width 518 height 32
select select "3"
click at [114, 387] on select "None MailChimp" at bounding box center [373, 403] width 518 height 32
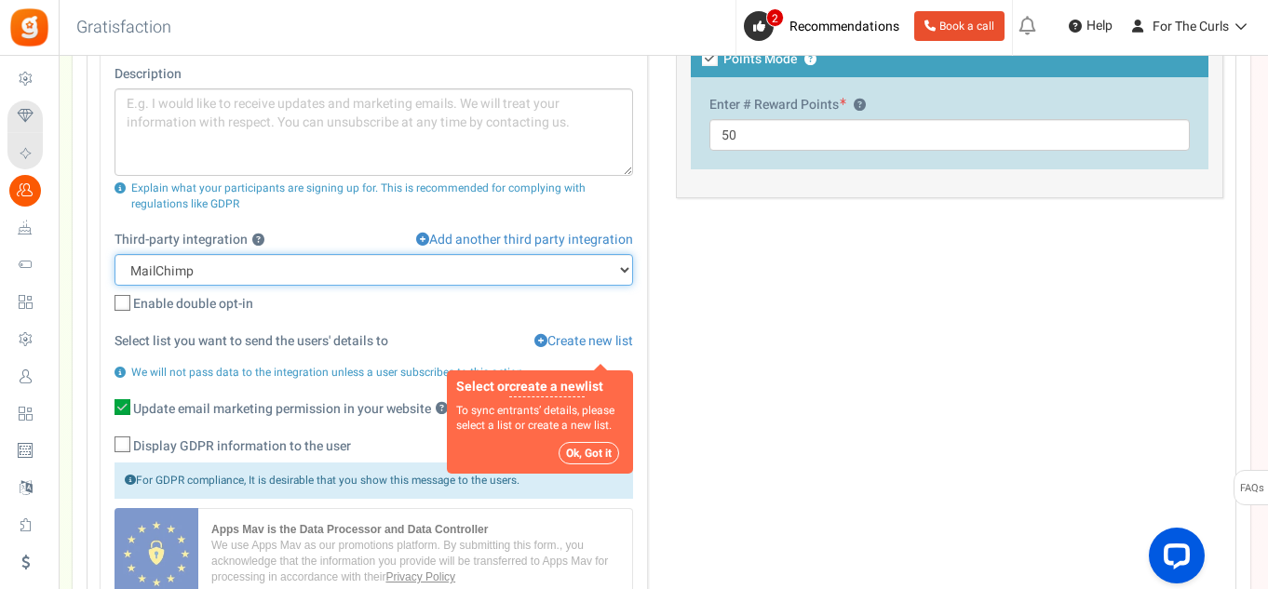
scroll to position [1220, 0]
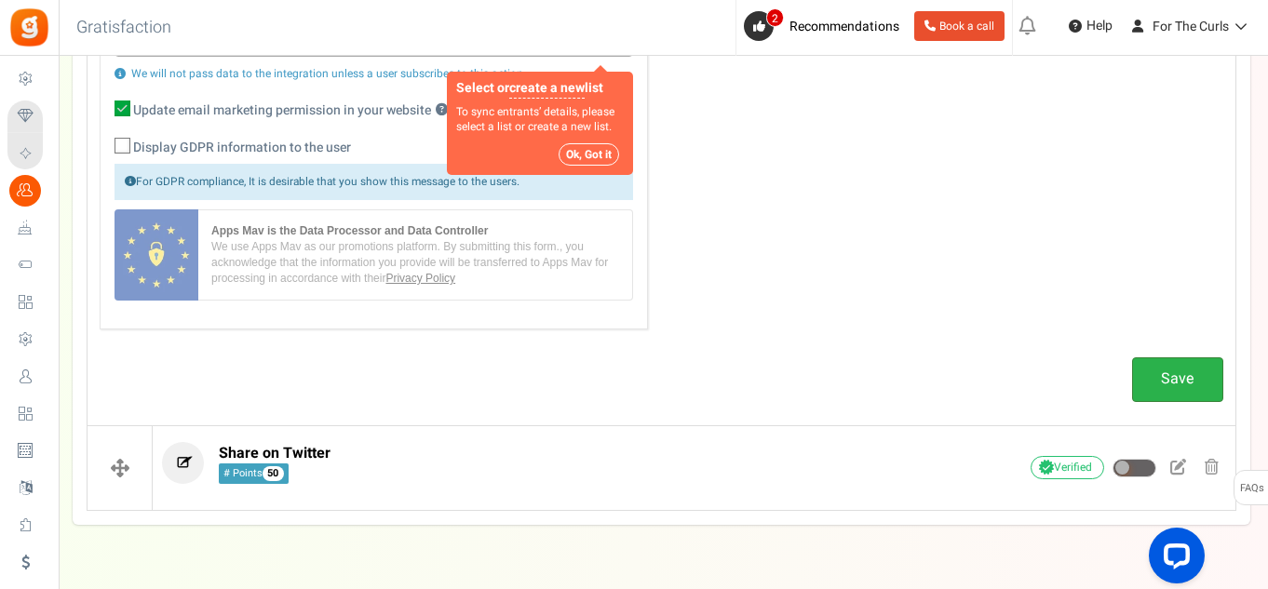
click at [1202, 370] on link "Save" at bounding box center [1177, 379] width 91 height 44
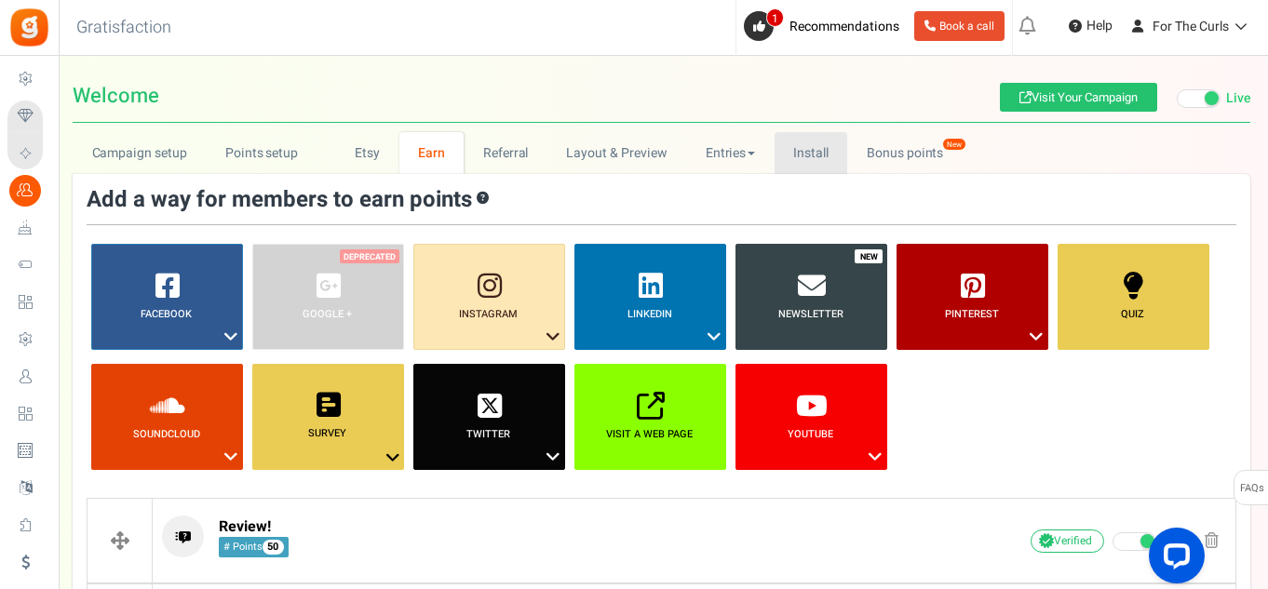
scroll to position [0, 0]
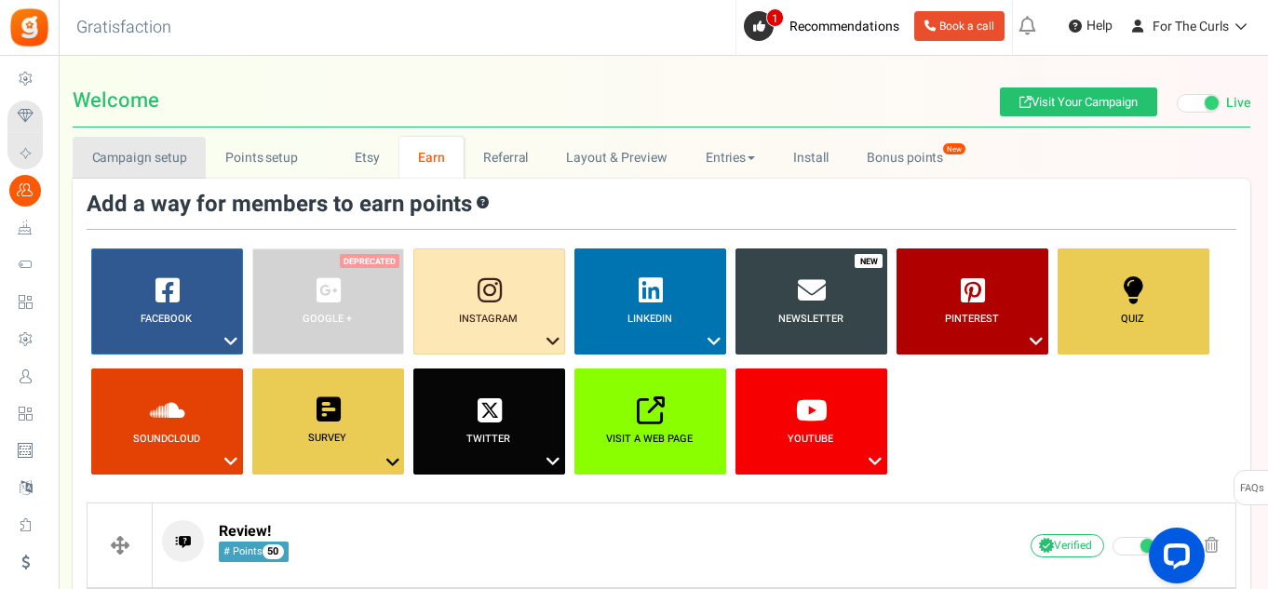
click at [187, 152] on link "Campaign setup" at bounding box center [139, 158] width 133 height 42
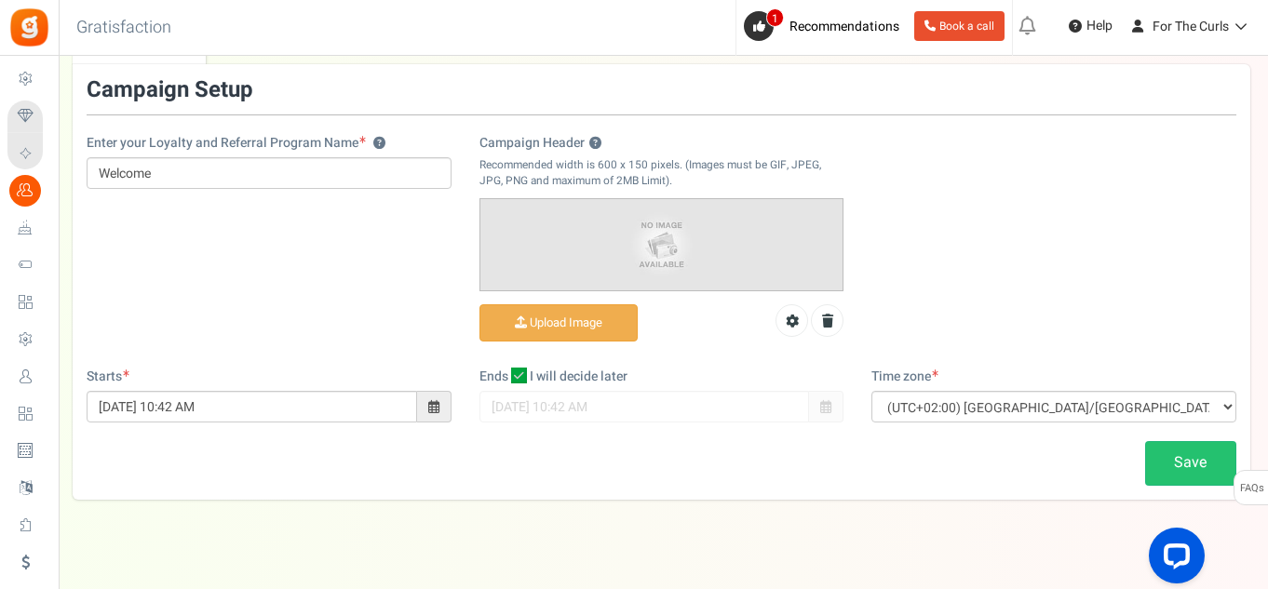
scroll to position [138, 0]
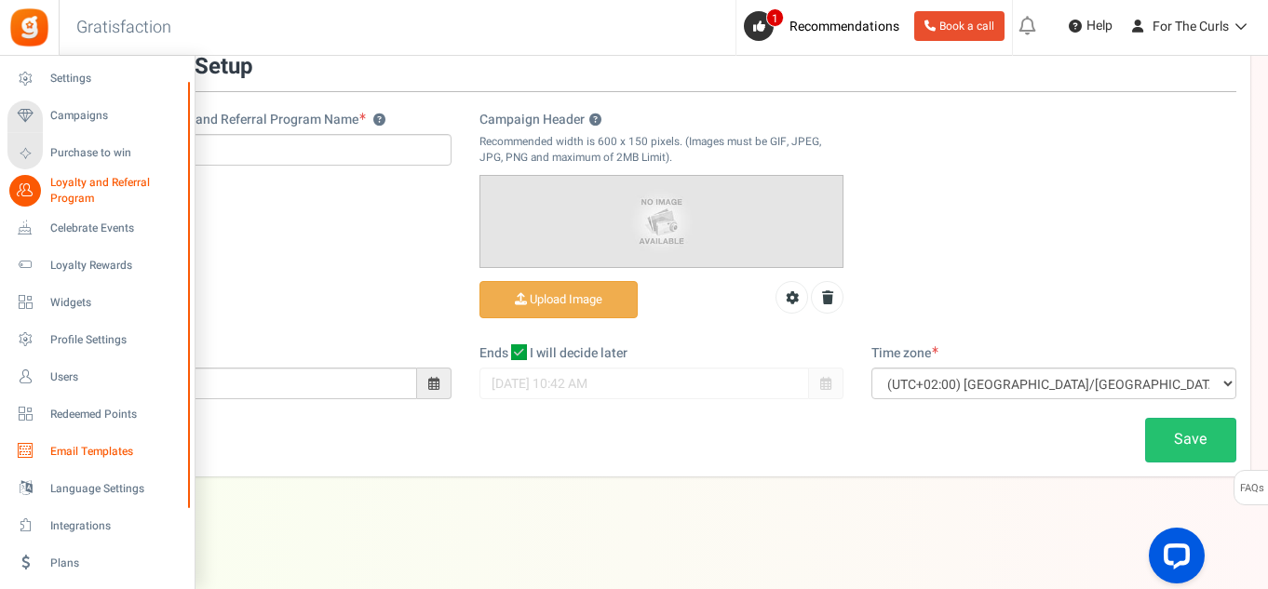
click at [115, 446] on span "Email Templates" at bounding box center [115, 452] width 130 height 16
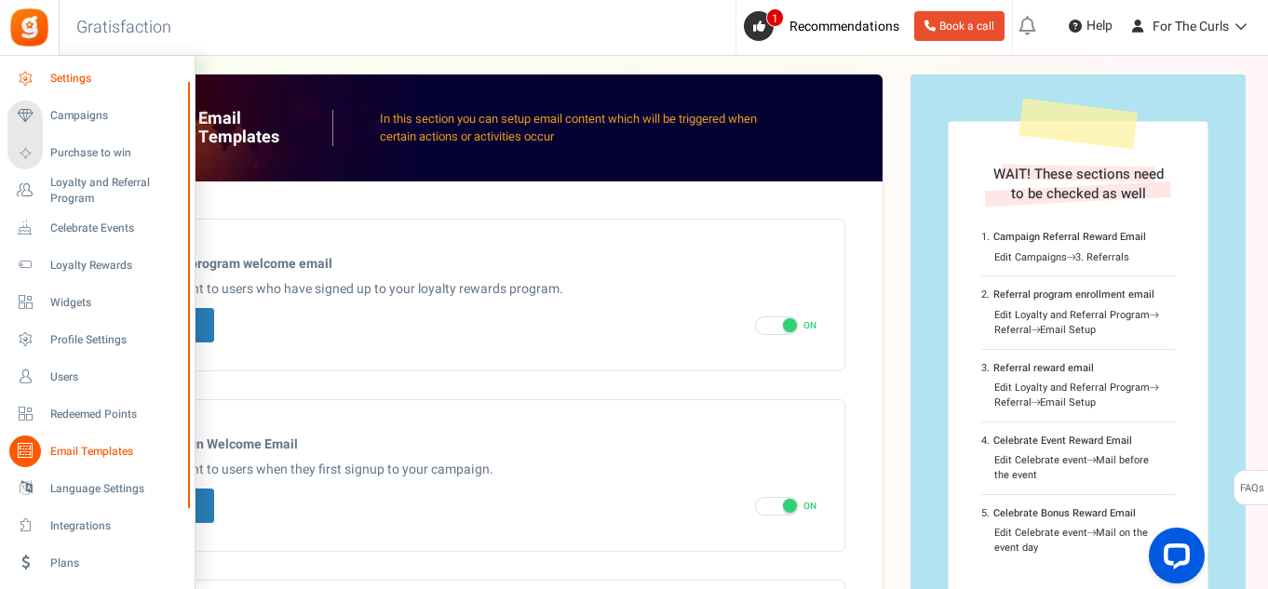
click at [88, 78] on span "Settings" at bounding box center [115, 79] width 130 height 16
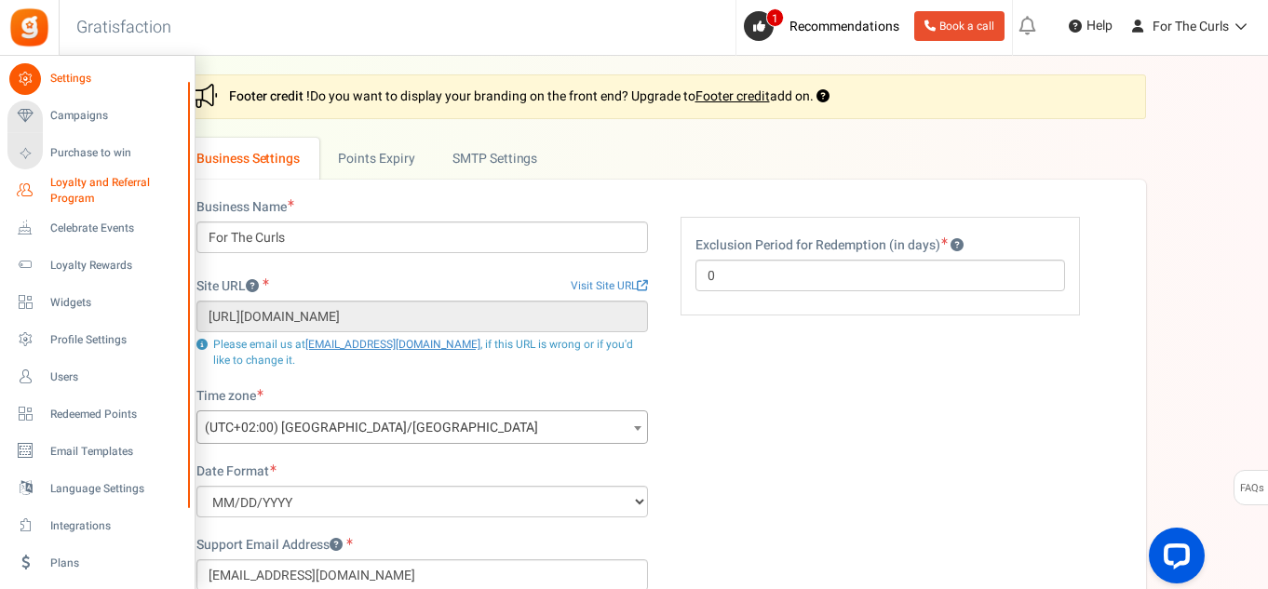
click at [93, 184] on span "Loyalty and Referral Program" at bounding box center [118, 191] width 136 height 32
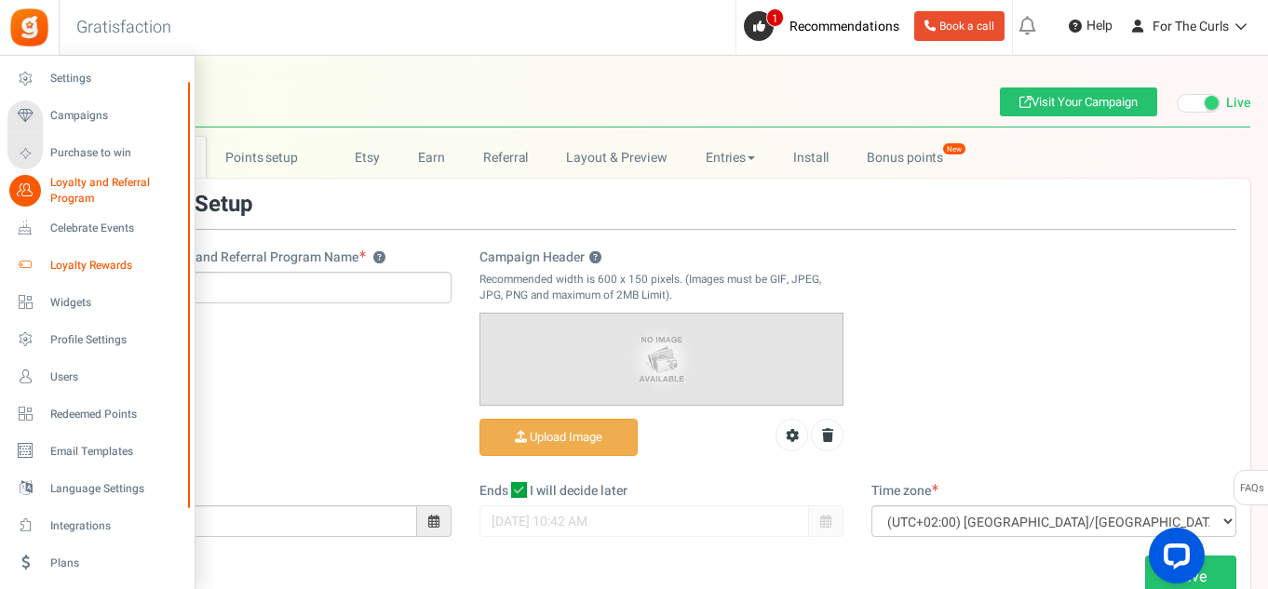
click at [89, 256] on link "Loyalty Rewards" at bounding box center [96, 265] width 179 height 32
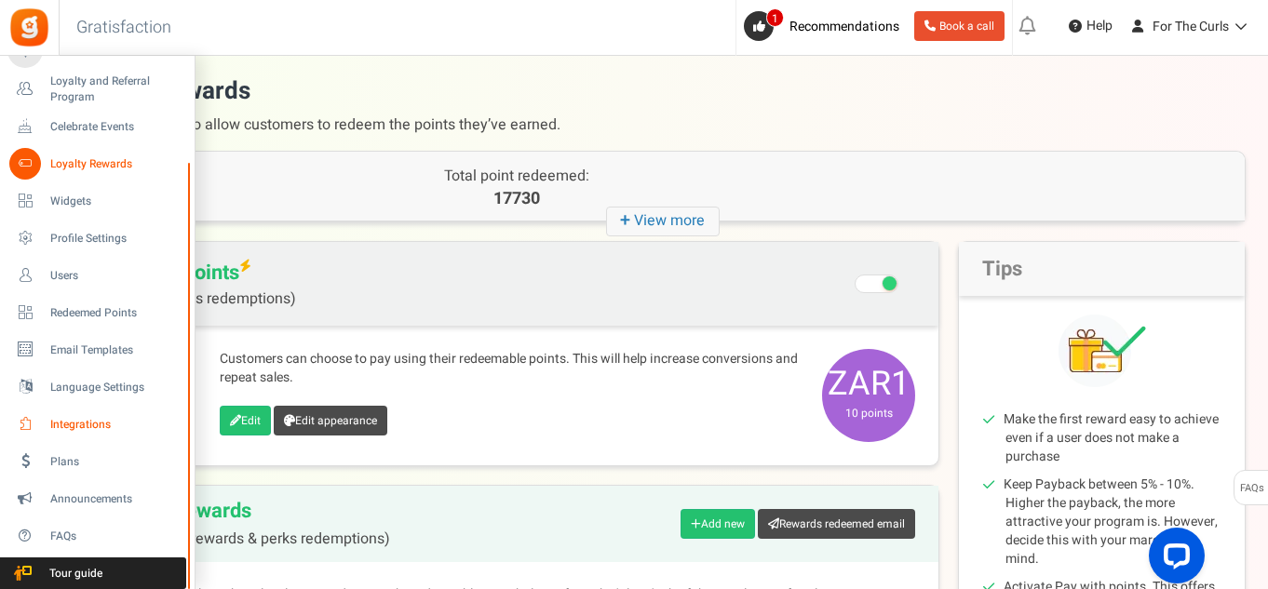
click at [82, 429] on span "Integrations" at bounding box center [115, 425] width 130 height 16
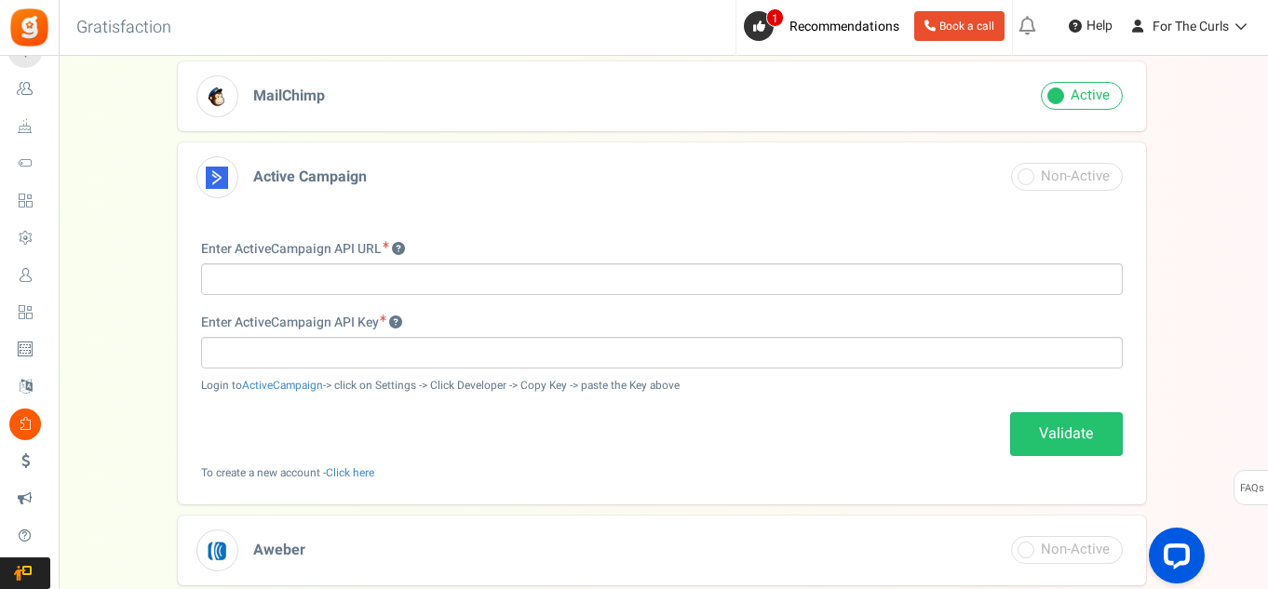
scroll to position [186, 0]
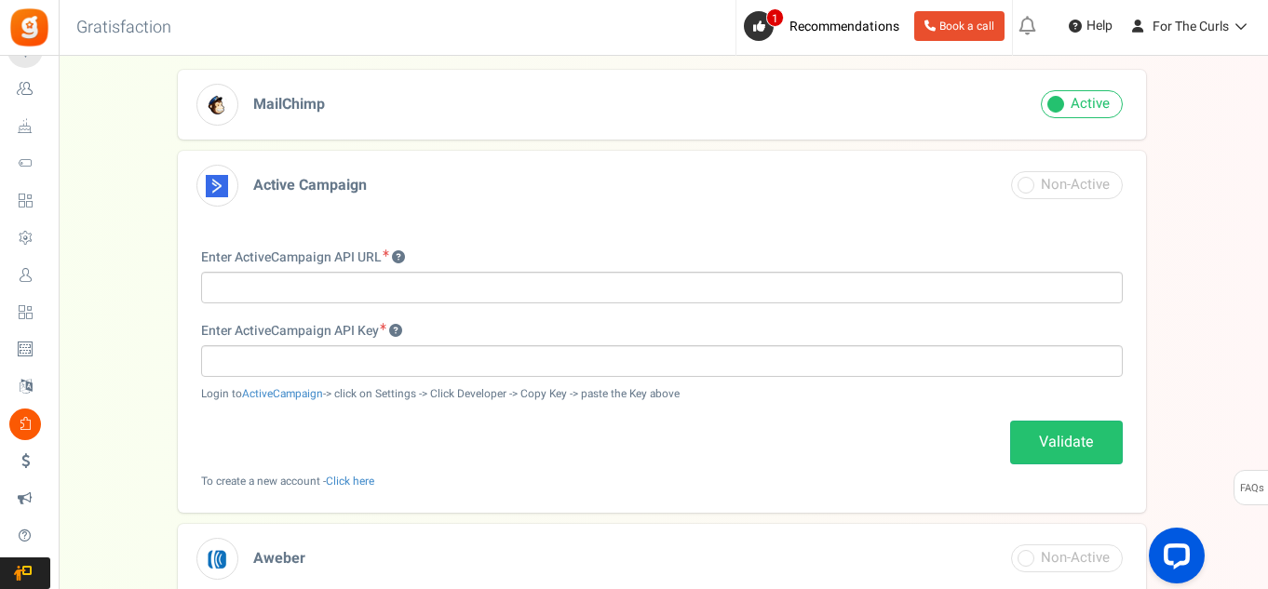
click at [290, 92] on h3 "MailChimp" at bounding box center [662, 105] width 968 height 70
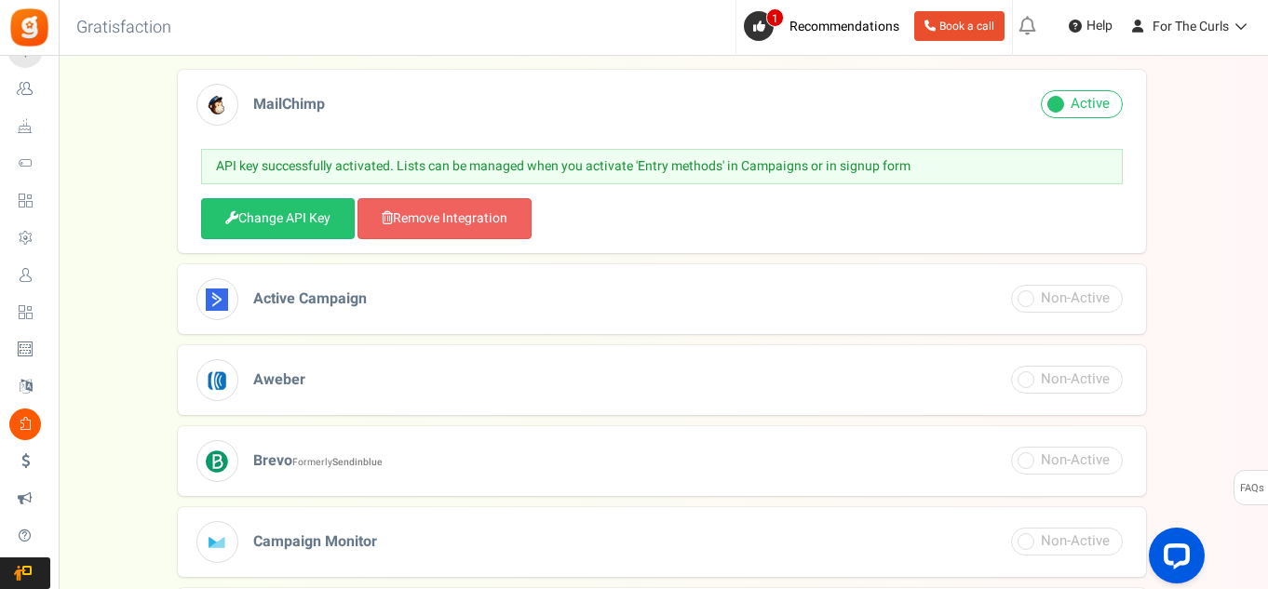
click at [313, 104] on span "MailChimp" at bounding box center [289, 104] width 72 height 22
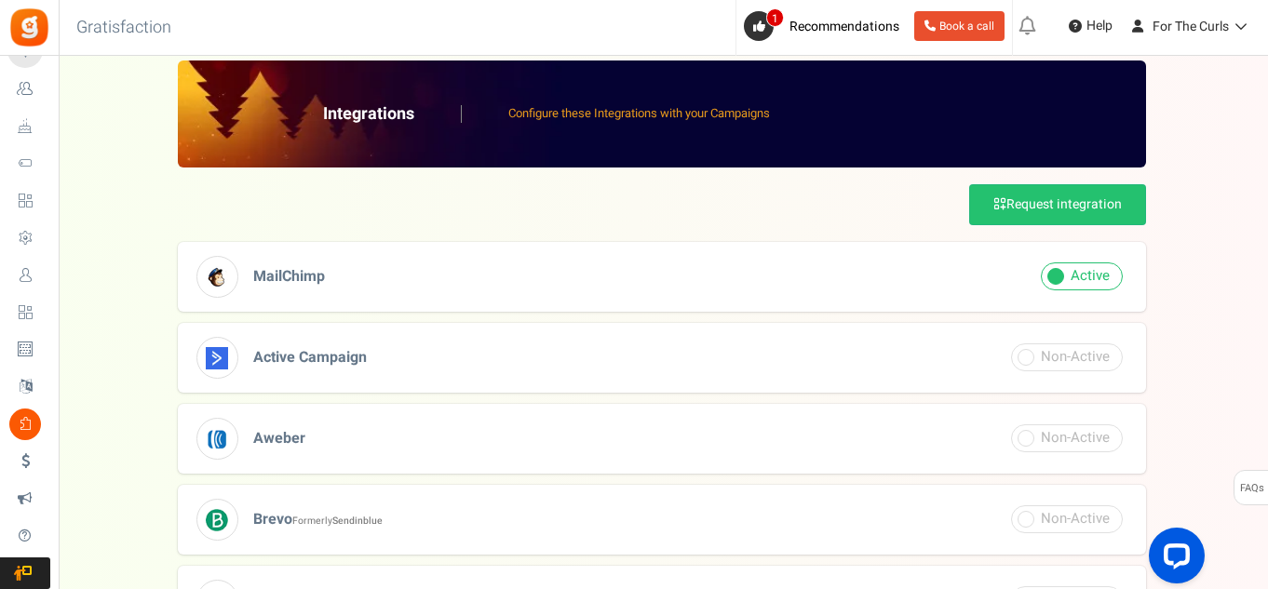
scroll to position [0, 0]
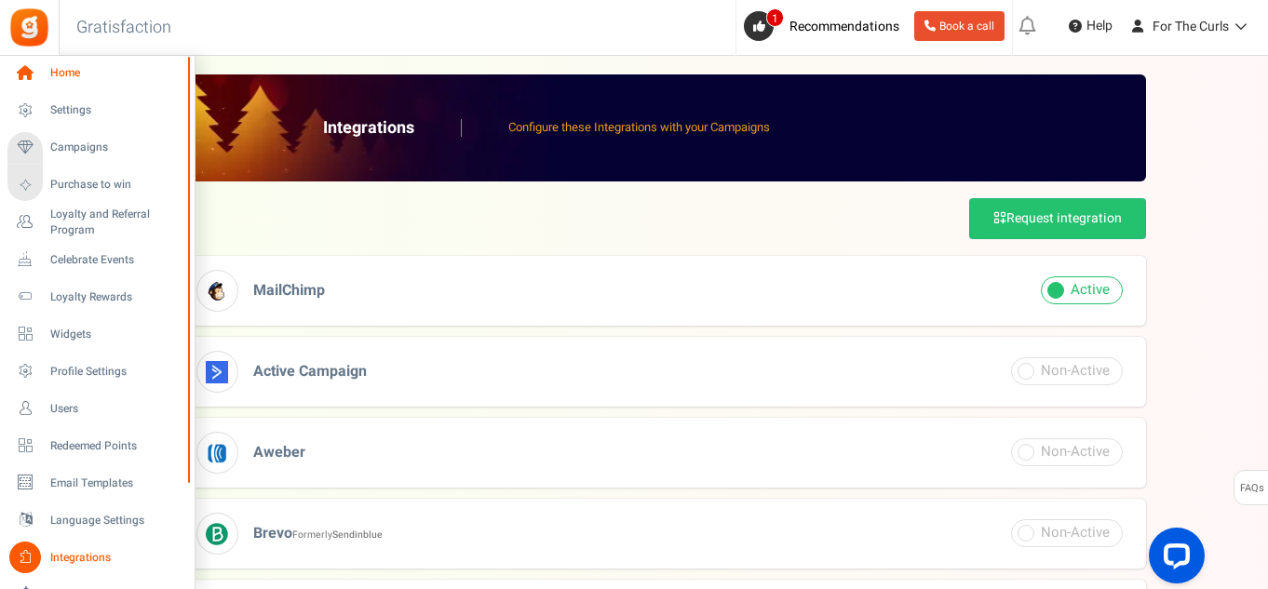
click at [87, 67] on span "Home" at bounding box center [115, 73] width 130 height 16
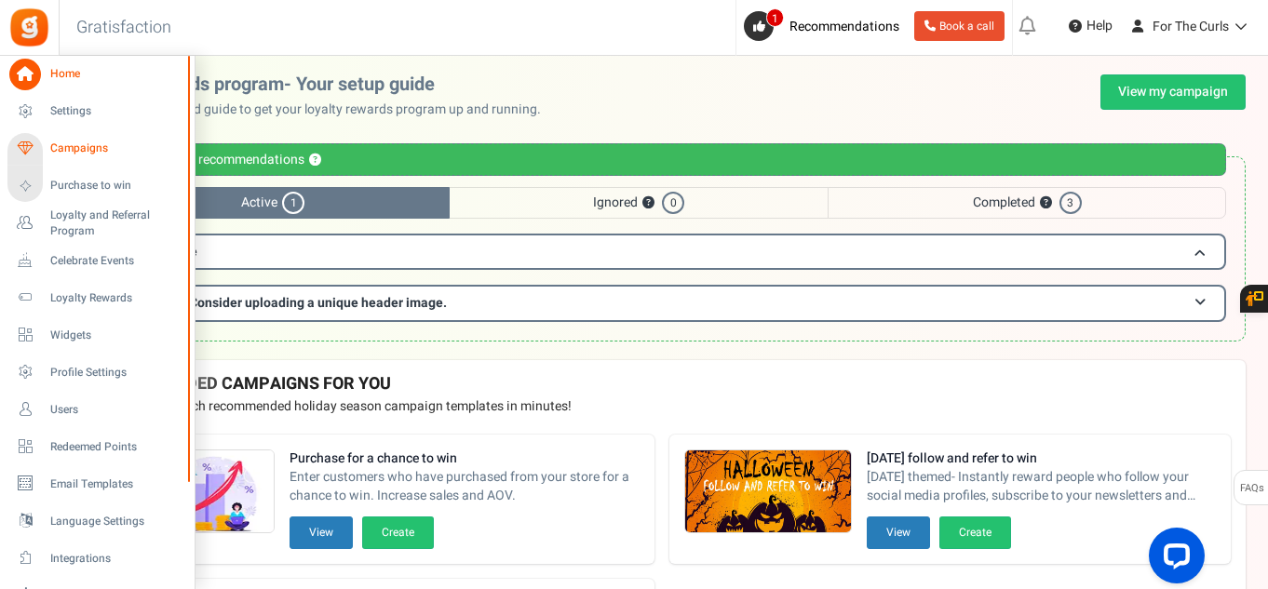
click at [82, 153] on span "Campaigns" at bounding box center [115, 149] width 130 height 16
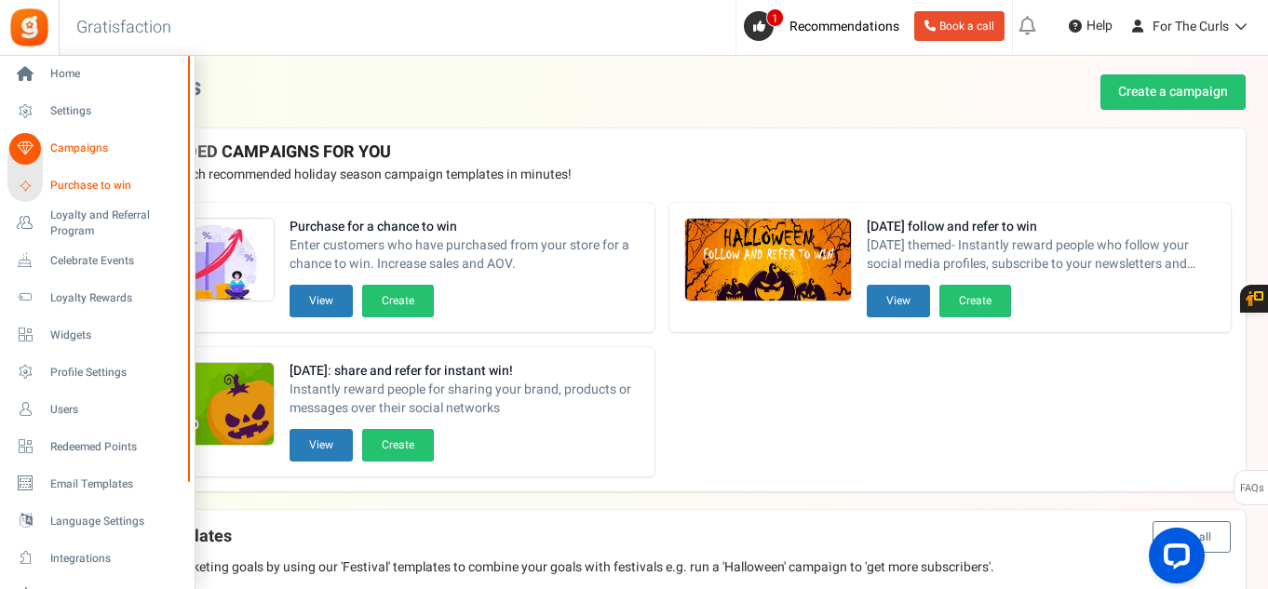
click at [88, 192] on span "Purchase to win" at bounding box center [115, 186] width 130 height 16
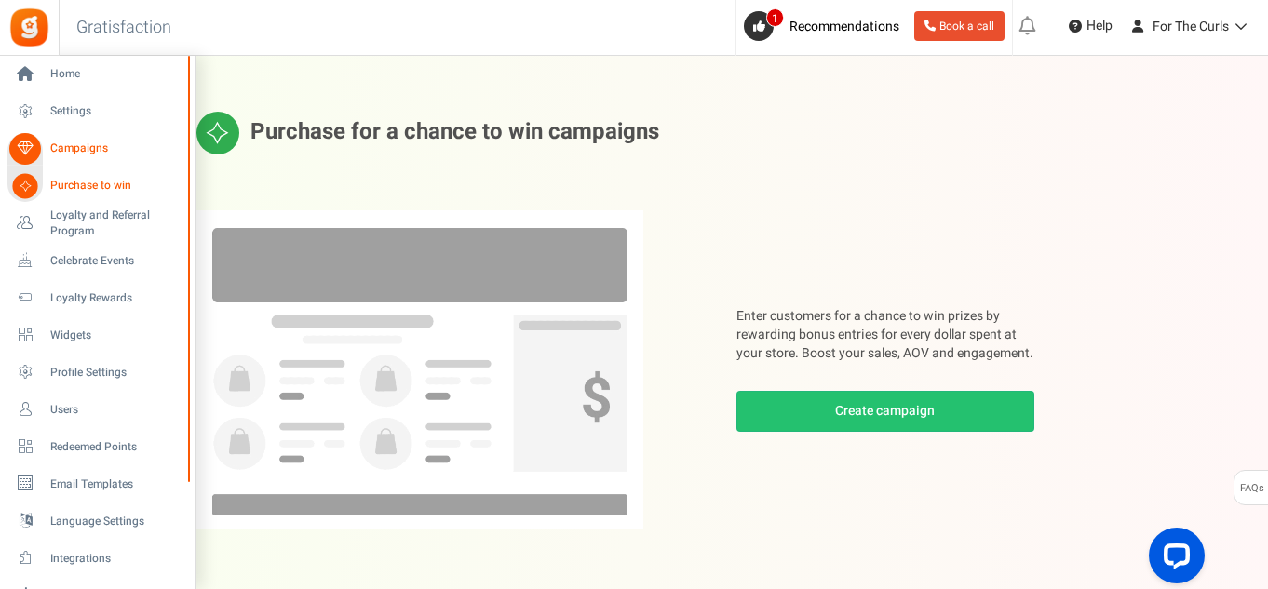
click at [86, 146] on span "Campaigns" at bounding box center [115, 149] width 130 height 16
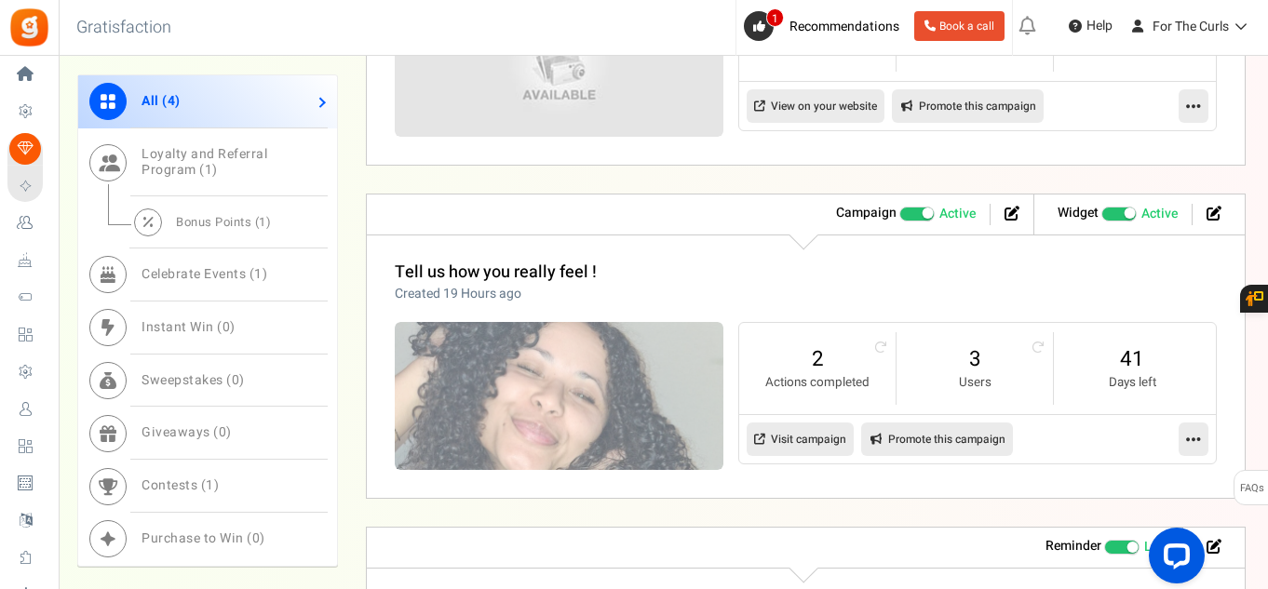
scroll to position [1117, 0]
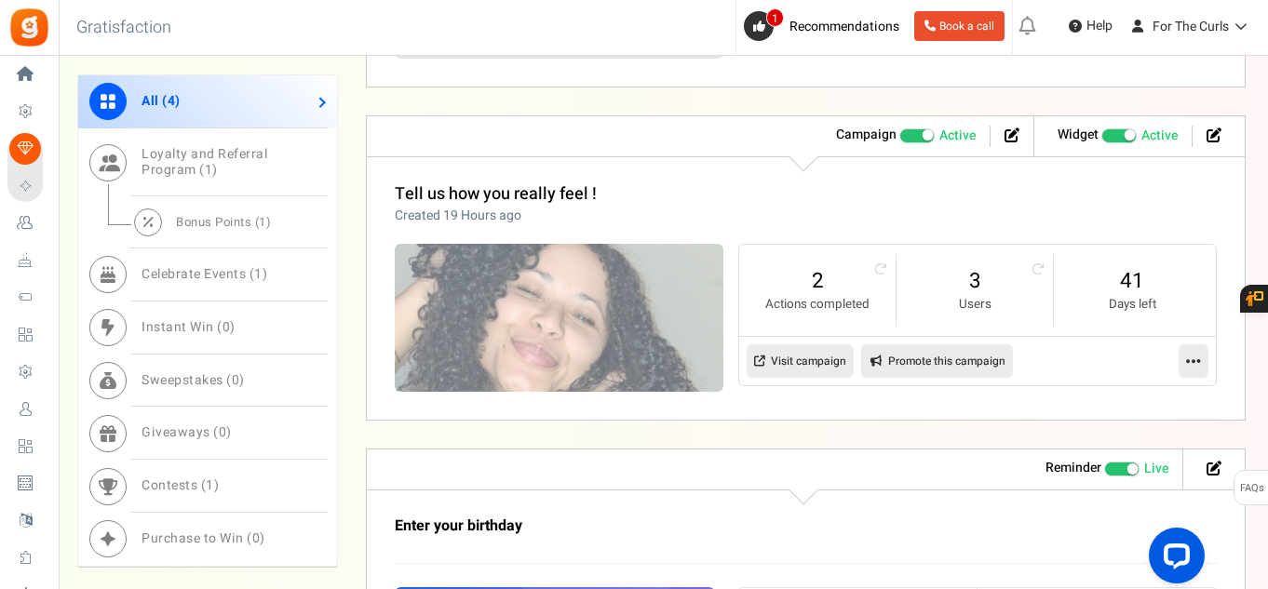
click at [970, 357] on link "Promote this campaign" at bounding box center [937, 361] width 152 height 34
type input "[URL][DOMAIN_NAME]"
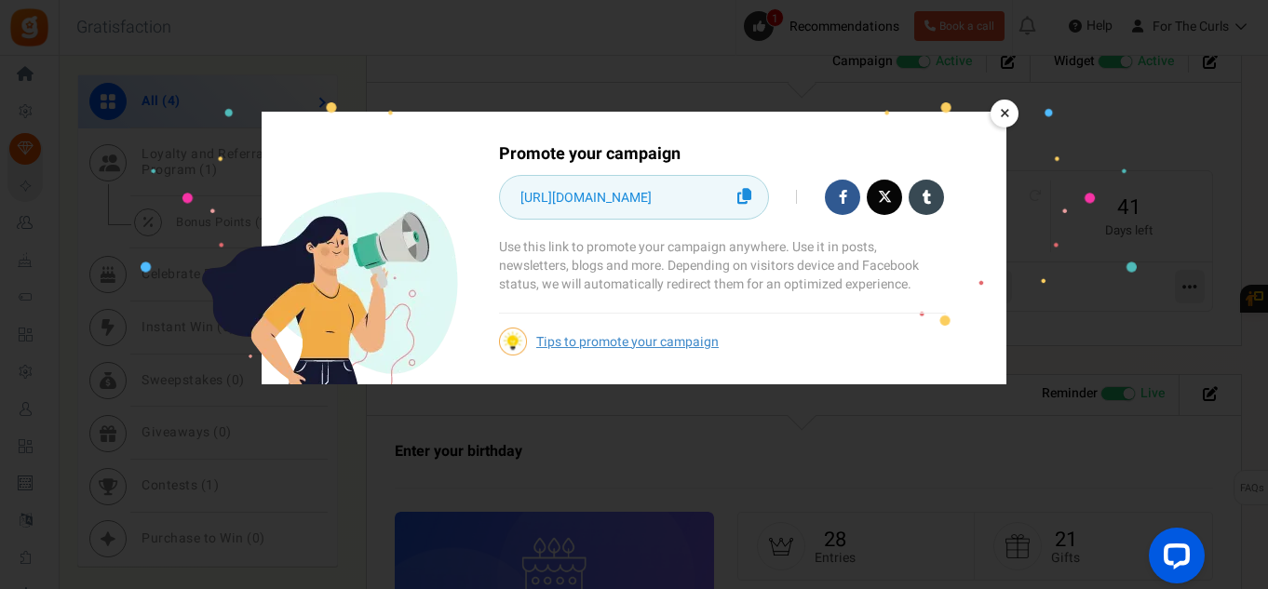
scroll to position [1303, 0]
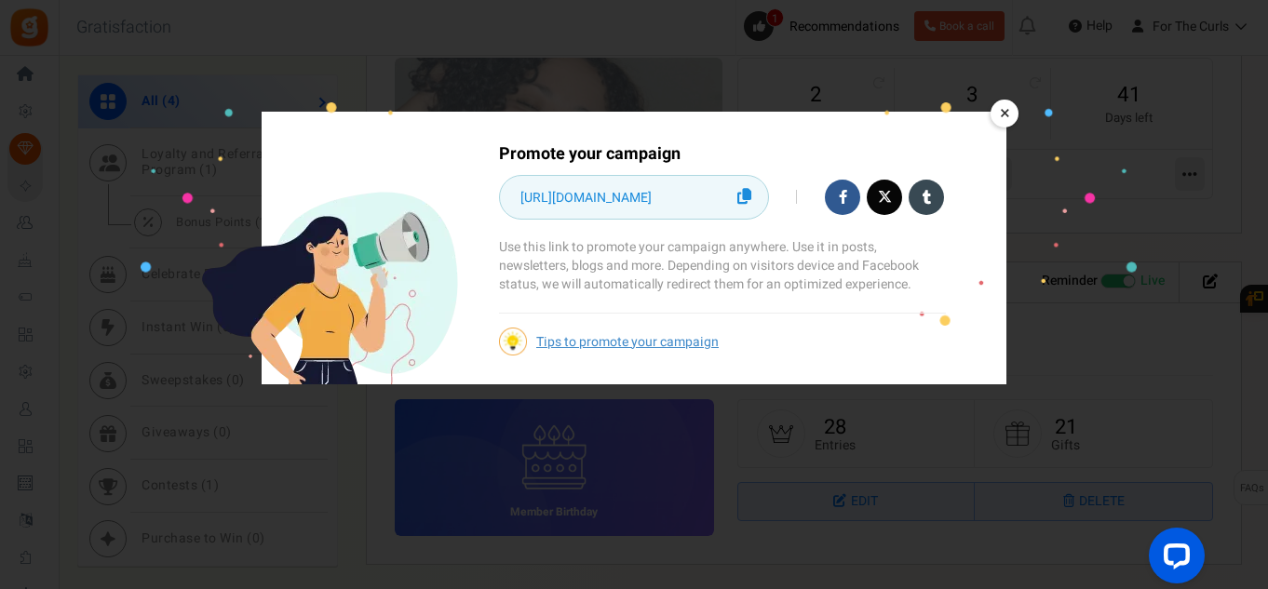
click at [1008, 115] on link "×" at bounding box center [1004, 114] width 28 height 28
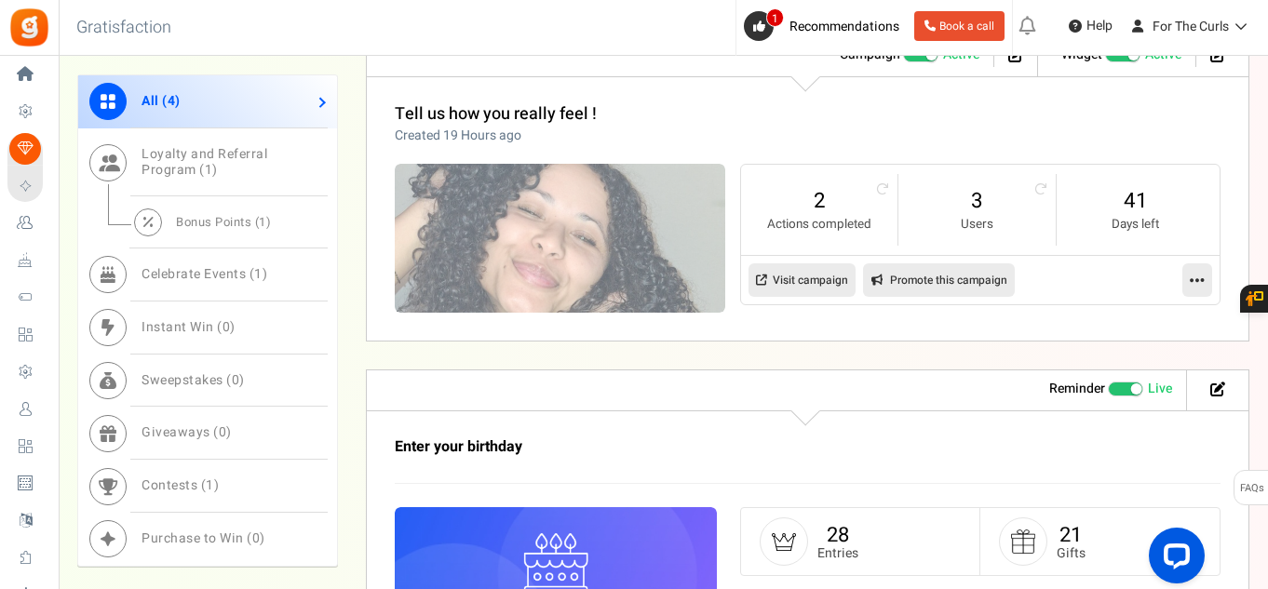
scroll to position [1090, 0]
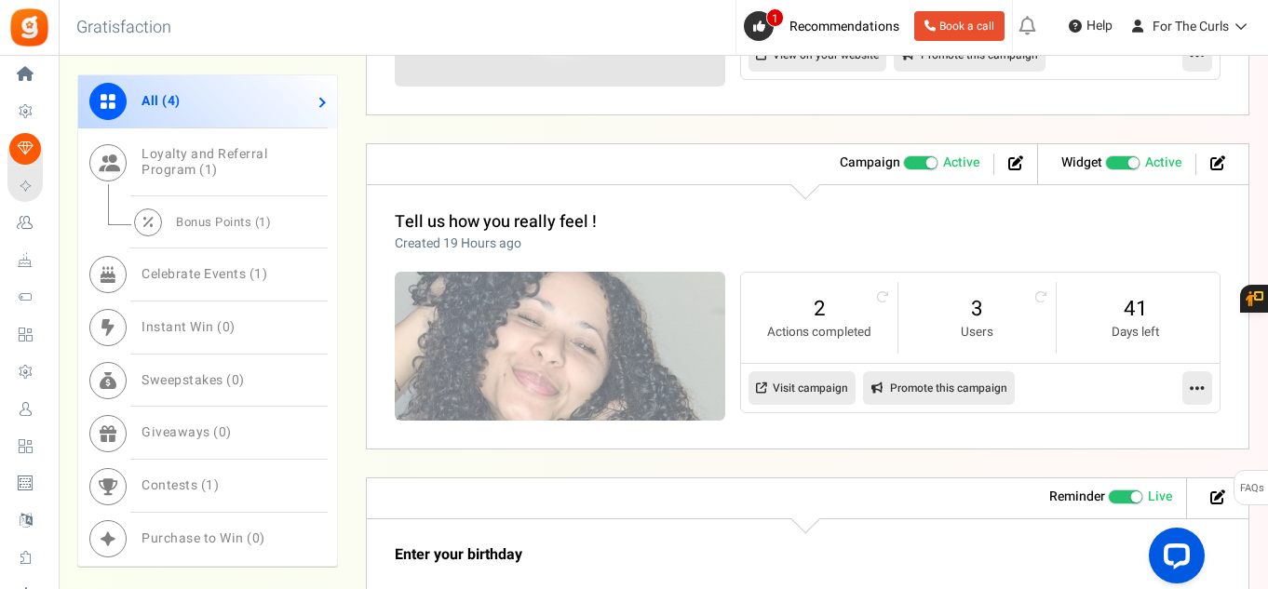
click at [1202, 384] on icon at bounding box center [1196, 388] width 15 height 17
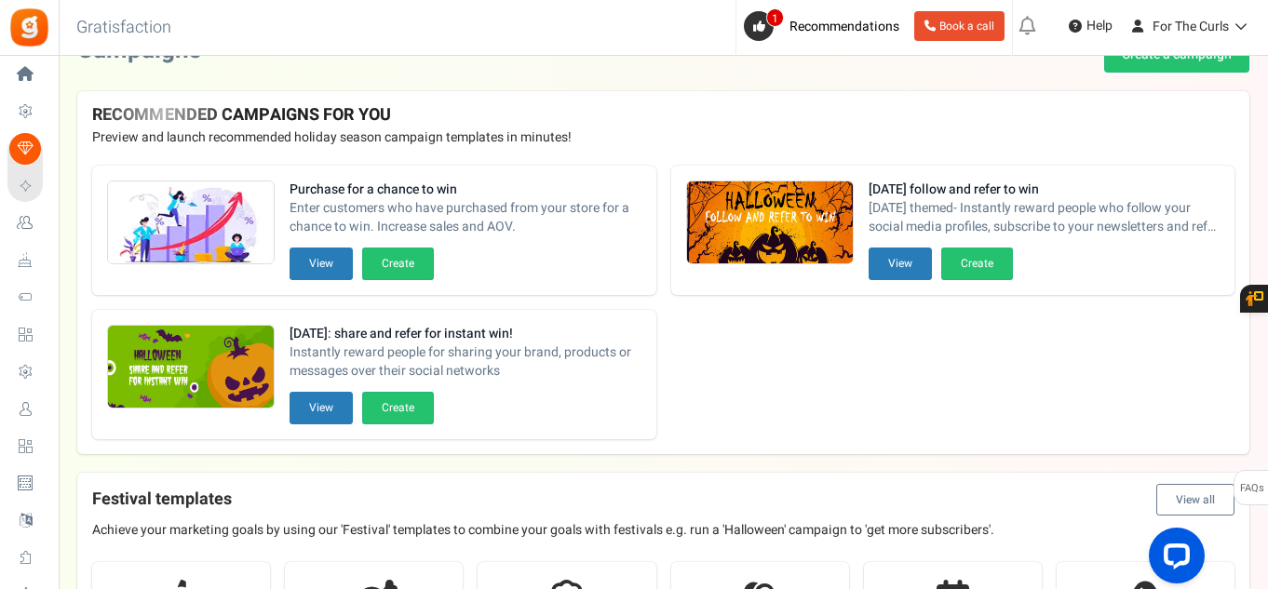
scroll to position [0, 0]
